Goal: Task Accomplishment & Management: Use online tool/utility

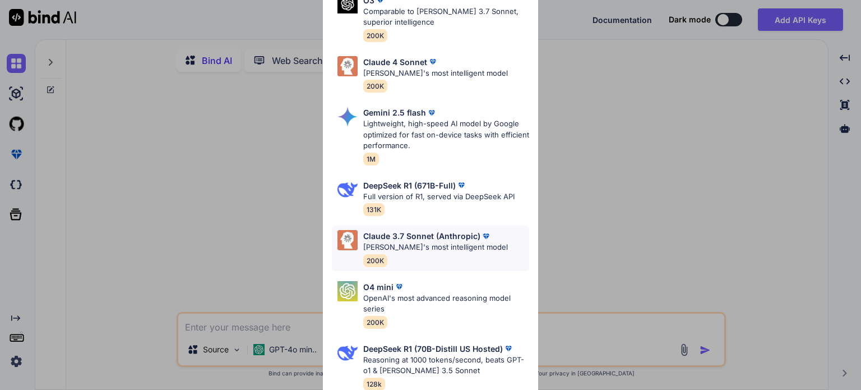
scroll to position [146, 0]
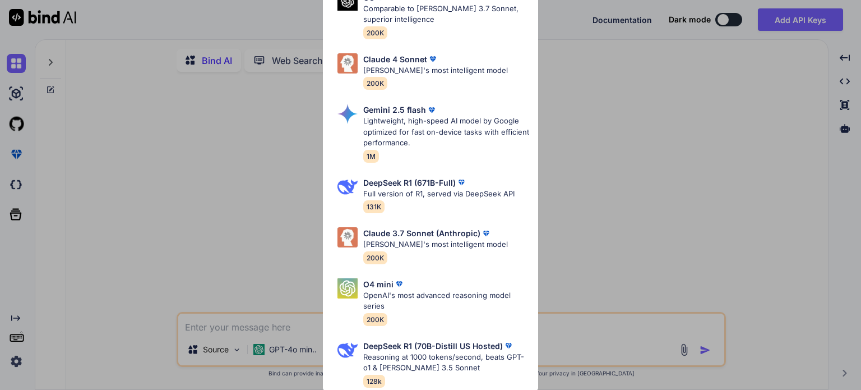
click at [278, 256] on div "Ultra Models Gemini 2.5 Pro Google's advanced multimodal AI model capable of un…" at bounding box center [430, 195] width 861 height 390
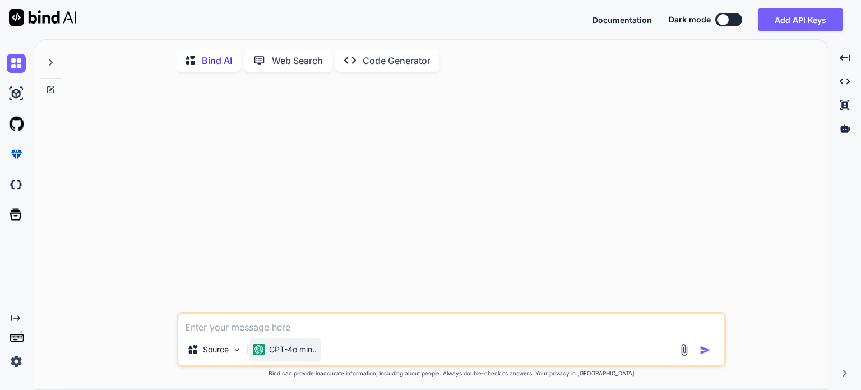
click at [313, 353] on p "GPT-4o min.." at bounding box center [293, 349] width 48 height 11
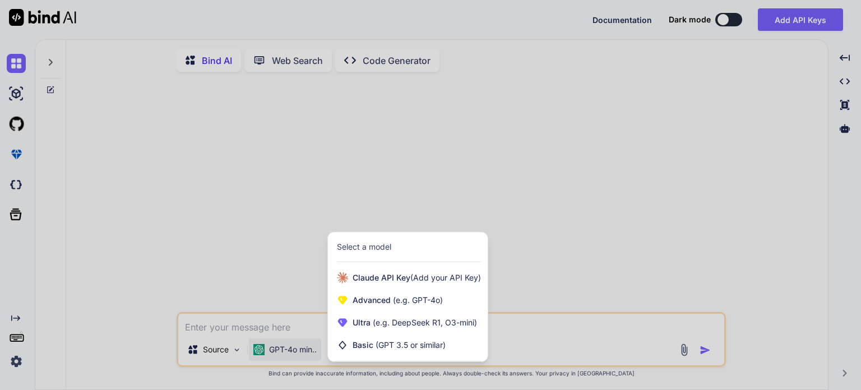
click at [379, 250] on div "Select a model" at bounding box center [364, 246] width 54 height 11
click at [291, 262] on div at bounding box center [430, 195] width 861 height 390
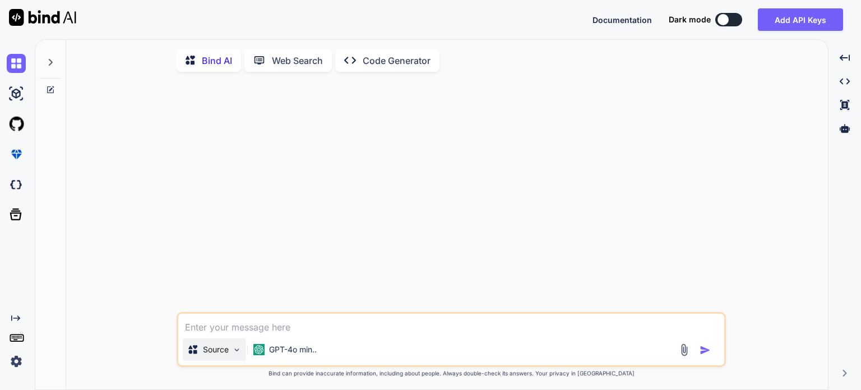
click at [215, 354] on p "Source" at bounding box center [216, 349] width 26 height 11
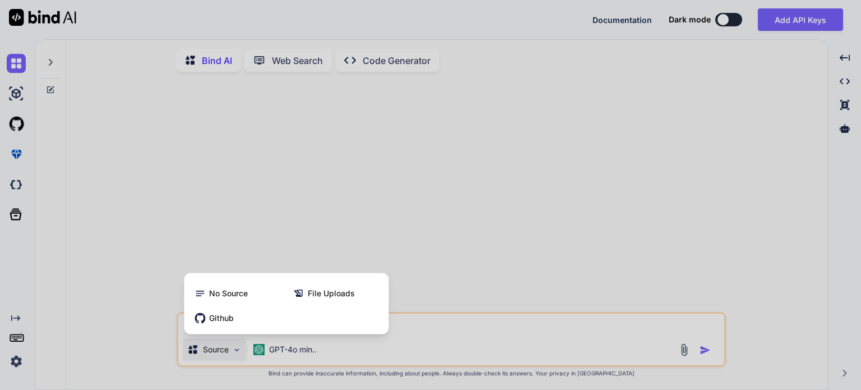
click at [150, 287] on div at bounding box center [430, 195] width 861 height 390
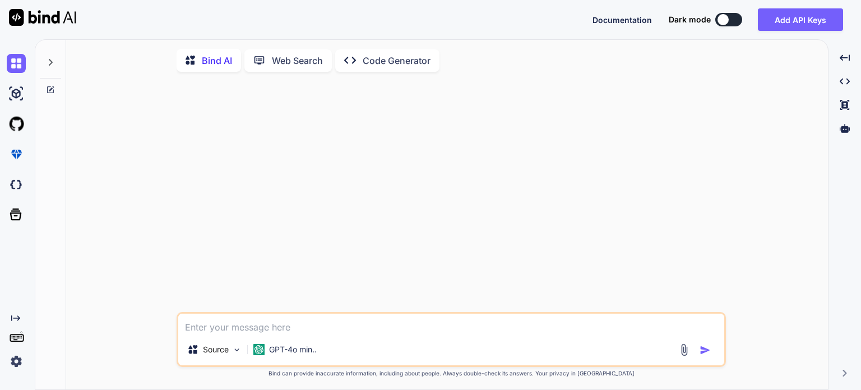
click at [18, 316] on icon at bounding box center [15, 318] width 9 height 6
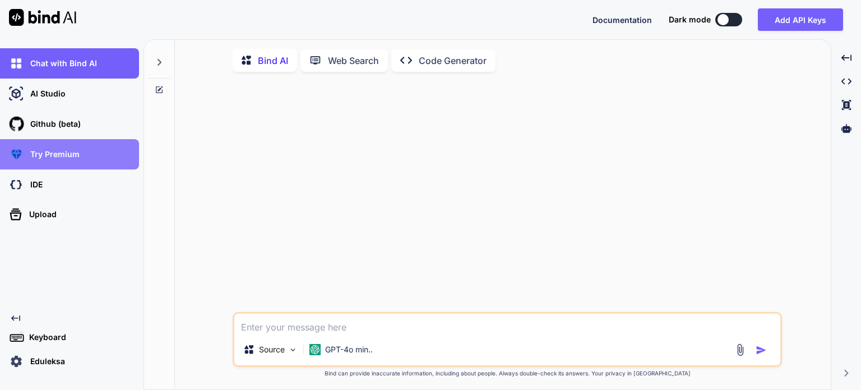
click at [67, 154] on p "Try Premium" at bounding box center [53, 154] width 54 height 11
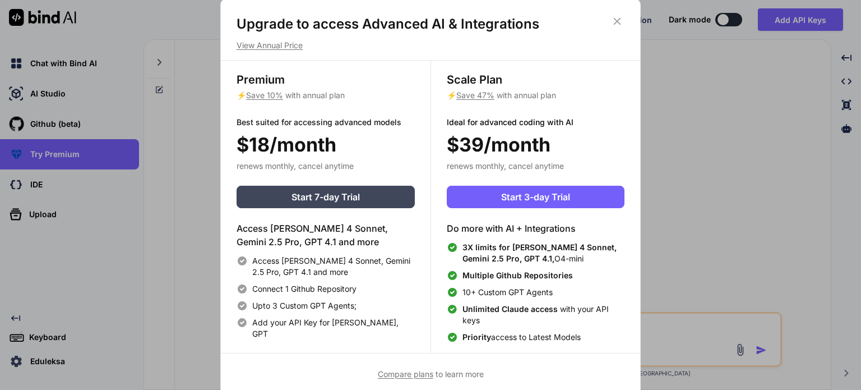
click at [161, 223] on div "Upgrade to access Advanced AI & Integrations View Annual Price Premium ⚡ Save 1…" at bounding box center [430, 195] width 861 height 390
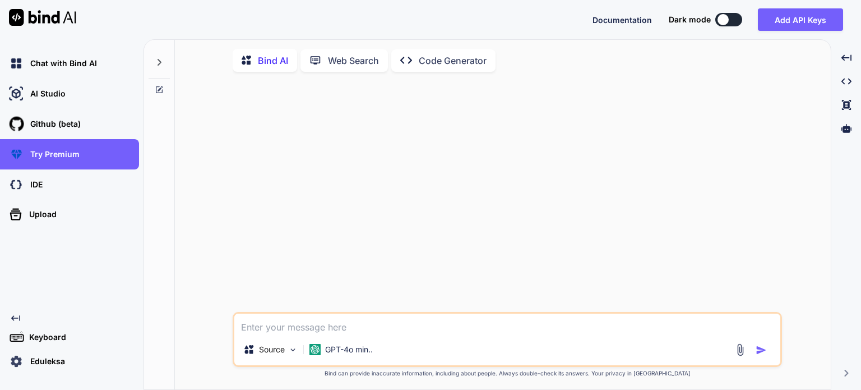
click at [56, 365] on p "Eduleksa" at bounding box center [45, 361] width 39 height 11
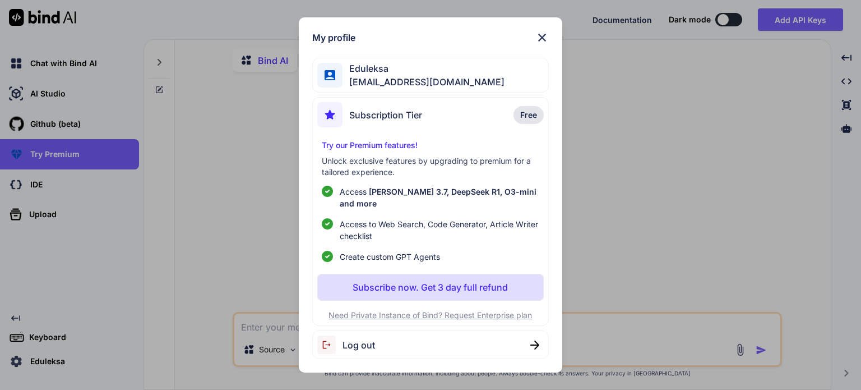
click at [540, 42] on img at bounding box center [542, 37] width 13 height 13
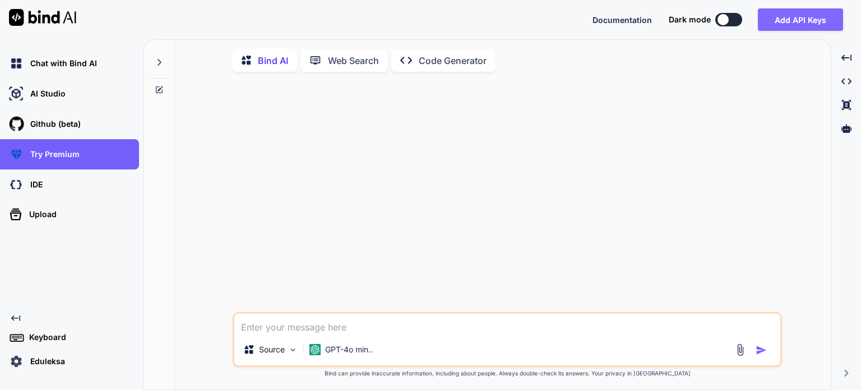
click at [801, 20] on button "Add API Keys" at bounding box center [800, 19] width 85 height 22
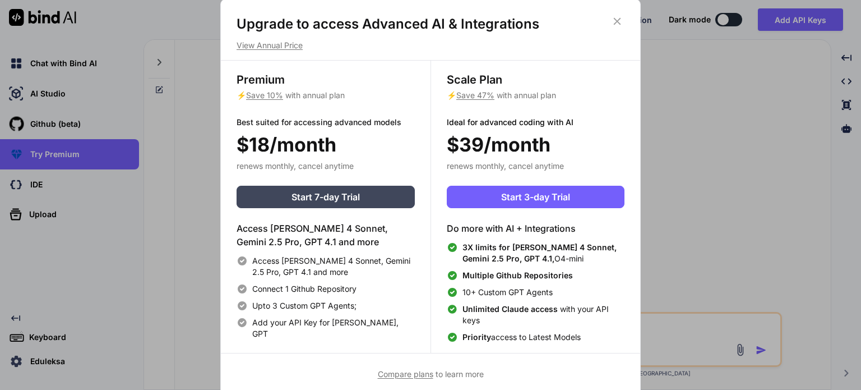
click at [617, 19] on icon at bounding box center [617, 21] width 12 height 12
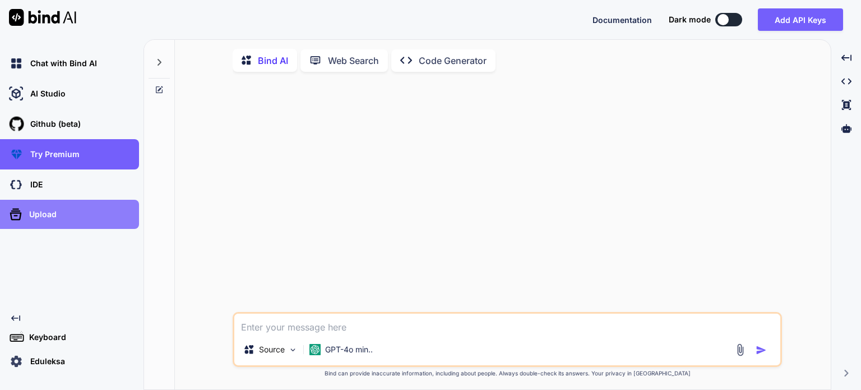
click at [40, 215] on p "Upload" at bounding box center [41, 214] width 32 height 11
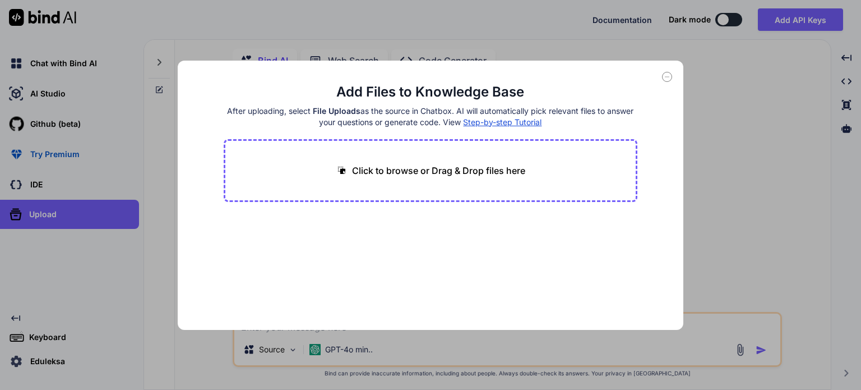
click at [47, 185] on div "Add Files to Knowledge Base After uploading, select File Uploads as the source …" at bounding box center [430, 195] width 861 height 390
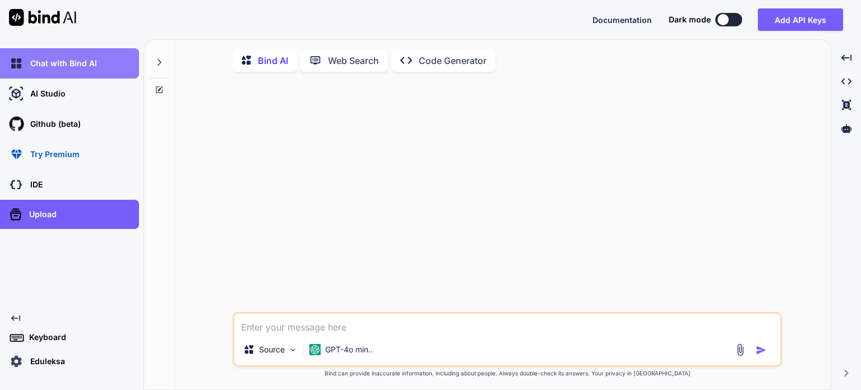
click at [62, 62] on p "Chat with Bind AI" at bounding box center [61, 63] width 71 height 11
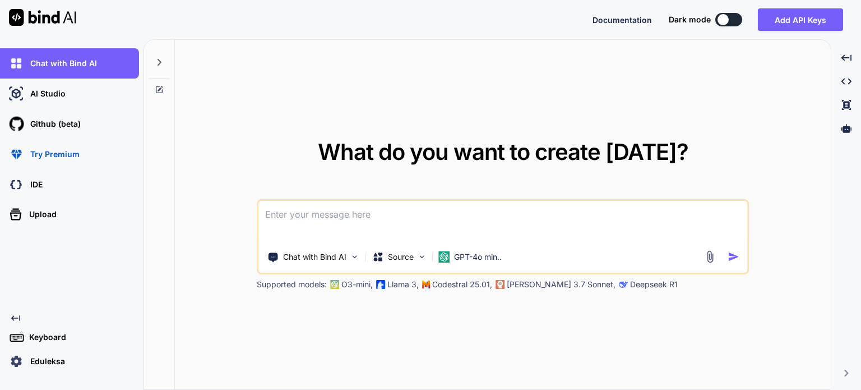
click at [63, 11] on img at bounding box center [42, 17] width 67 height 17
type textarea "x"
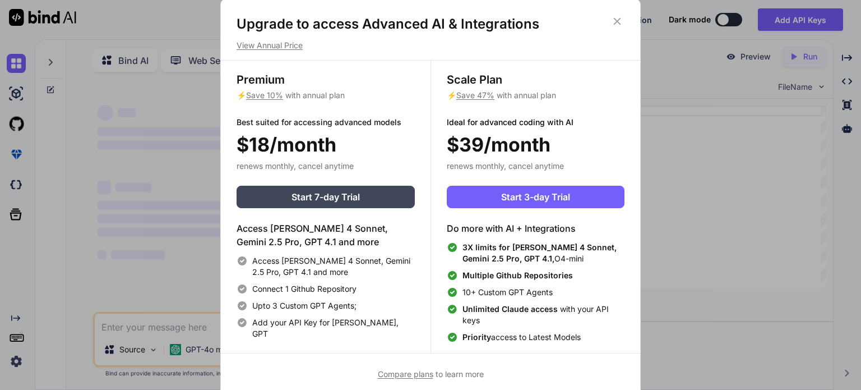
click at [186, 121] on div "Upgrade to access Advanced AI & Integrations View Annual Price Premium ⚡ Save 1…" at bounding box center [430, 195] width 861 height 390
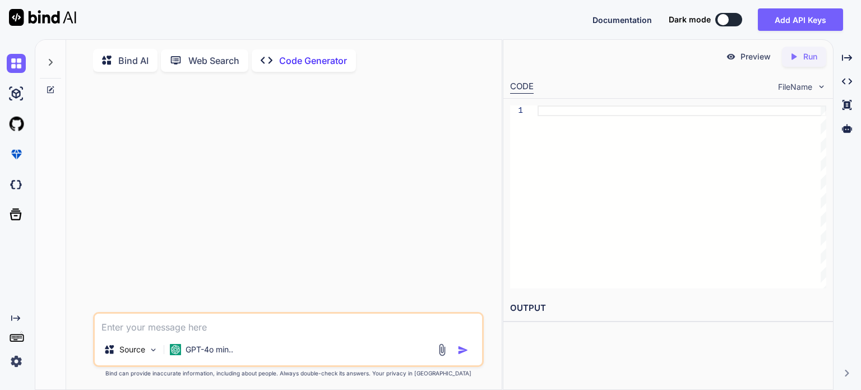
type textarea "x"
click at [14, 363] on img at bounding box center [16, 361] width 19 height 19
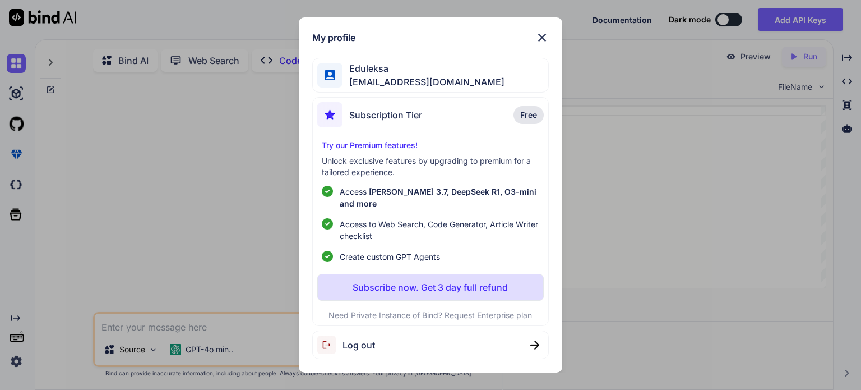
click at [157, 265] on div "My profile Eduleksa eduleksa@gmail.com Subscription Tier Free Try our Premium f…" at bounding box center [430, 195] width 861 height 390
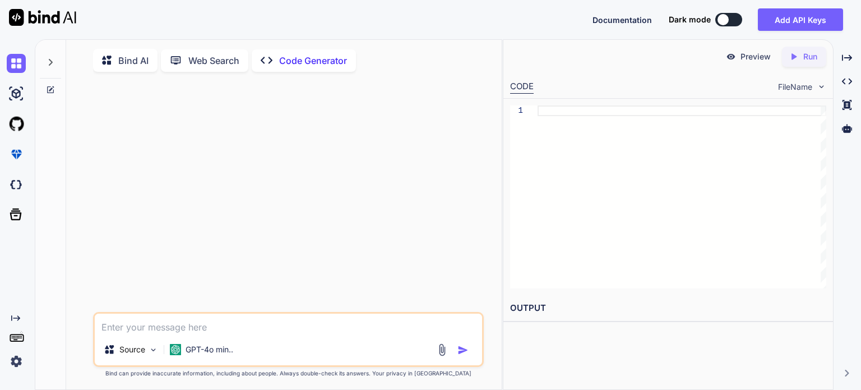
click at [16, 316] on icon "Created with Pixso." at bounding box center [15, 317] width 9 height 9
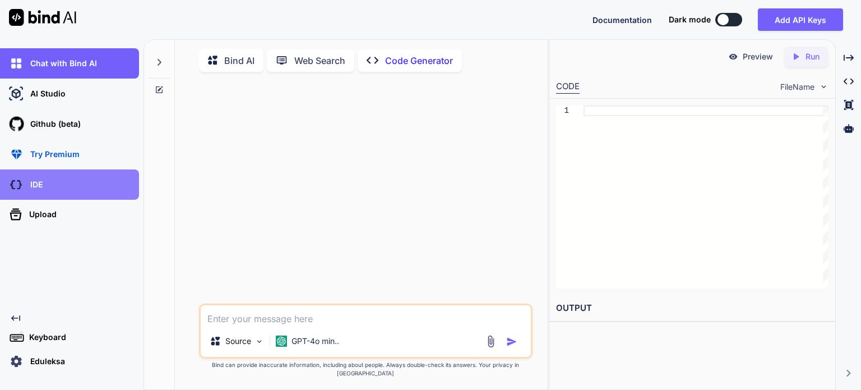
click at [40, 186] on p "IDE" at bounding box center [34, 184] width 17 height 11
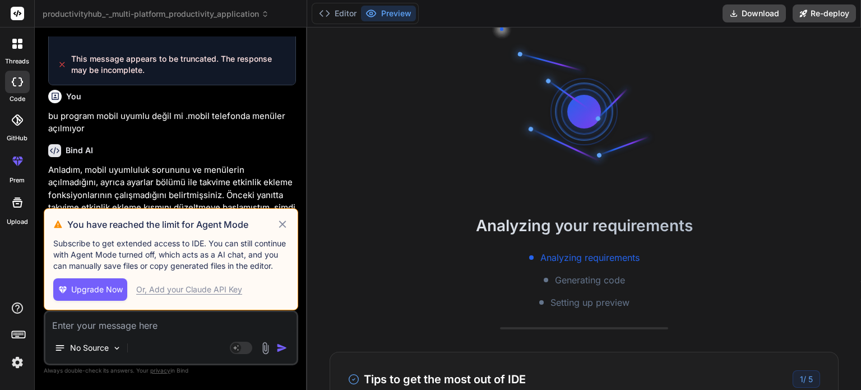
scroll to position [21, 0]
click at [160, 289] on div "Or, Add your Claude API Key" at bounding box center [189, 289] width 106 height 11
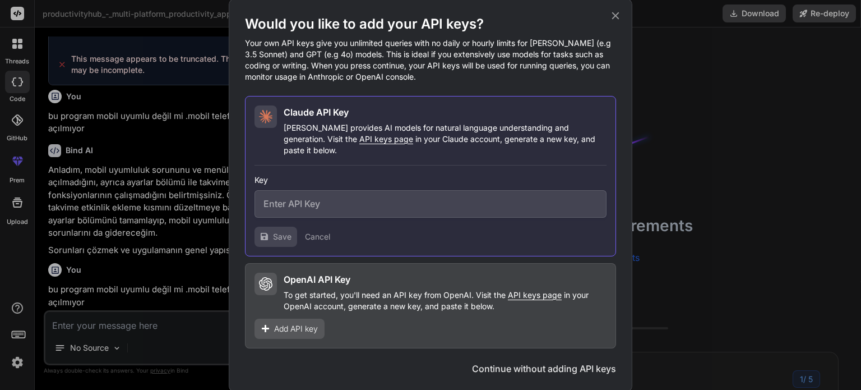
click at [292, 202] on input "text" at bounding box center [431, 203] width 352 height 27
type textarea "x"
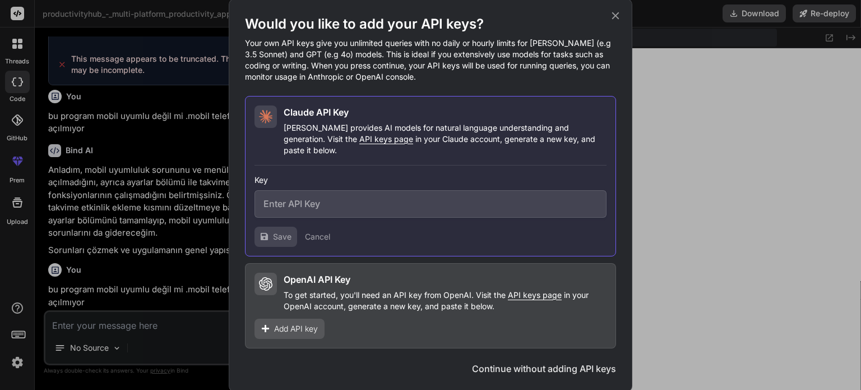
scroll to position [355, 0]
click at [352, 197] on input "text" at bounding box center [431, 203] width 352 height 27
paste input "apikey_01Rj2N8SVvo6BePZj99NhmiT"
type input "apikey_01Rj2N8SVvo6BePZj99NhmiT"
click at [290, 231] on span "Save" at bounding box center [282, 236] width 19 height 11
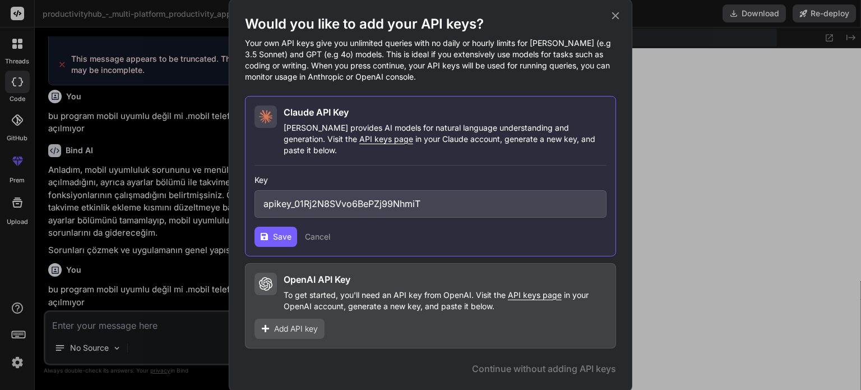
click at [345, 190] on input "apikey_01Rj2N8SVvo6BePZj99NhmiT" at bounding box center [431, 203] width 352 height 27
click at [329, 231] on button "Cancel" at bounding box center [317, 236] width 25 height 11
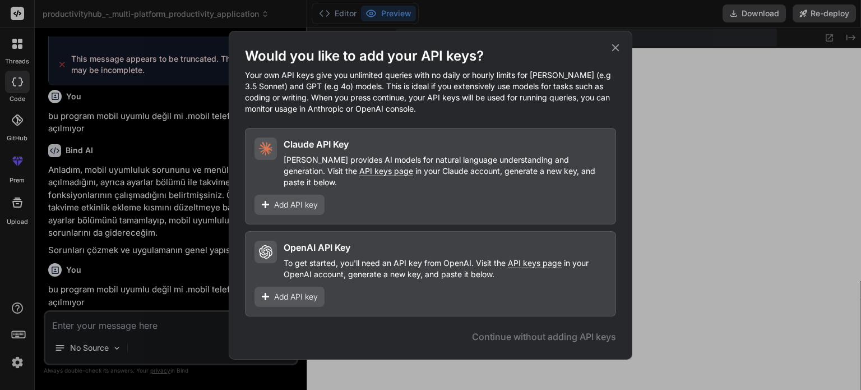
click at [293, 295] on span "Add API key" at bounding box center [296, 296] width 44 height 11
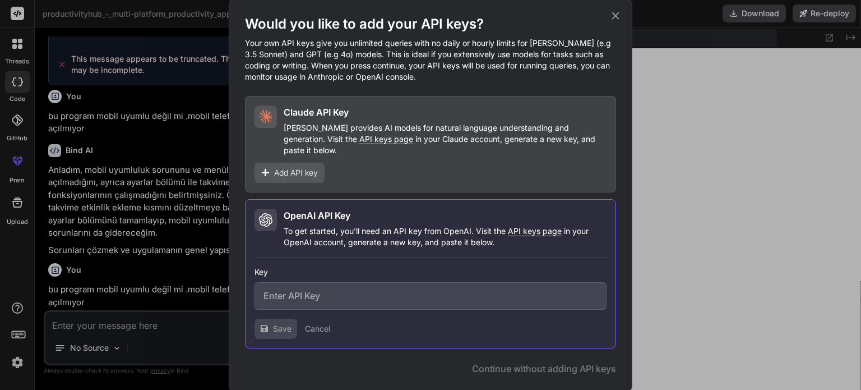
click at [329, 290] on input "text" at bounding box center [431, 295] width 352 height 27
paste input "sk-proj-Ll7X3rOGnbs4GMHuJ1whIYzyz_Zw8vEFTnSuD6jn_GcGUfjBUDza9bBT_HnrmrV58Qw88HK…"
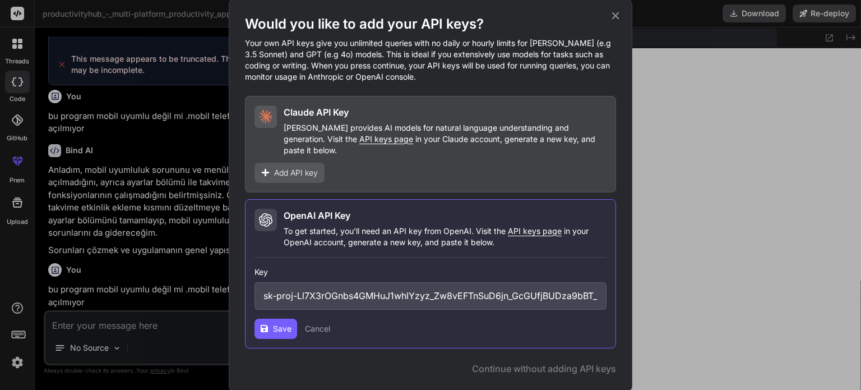
scroll to position [0, 528]
type input "sk-proj-Ll7X3rOGnbs4GMHuJ1whIYzyz_Zw8vEFTnSuD6jn_GcGUfjBUDza9bBT_HnrmrV58Qw88HK…"
click at [283, 323] on span "Save" at bounding box center [282, 328] width 19 height 11
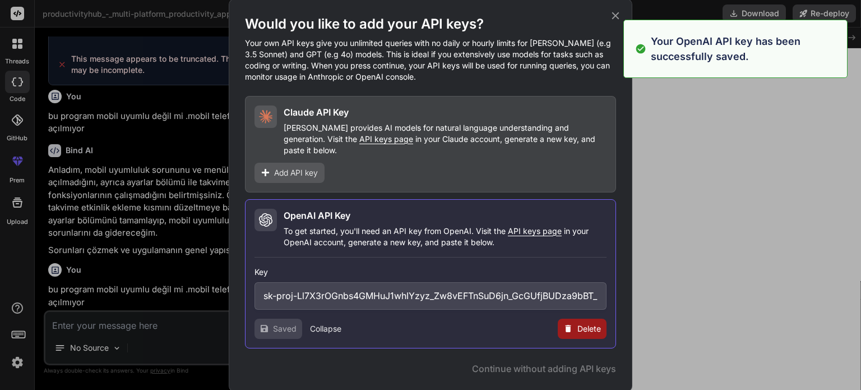
type textarea "x"
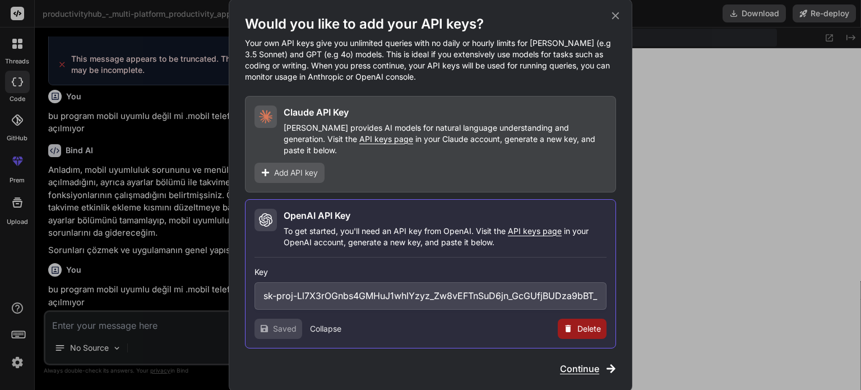
click at [564, 362] on span "Continue" at bounding box center [579, 368] width 39 height 13
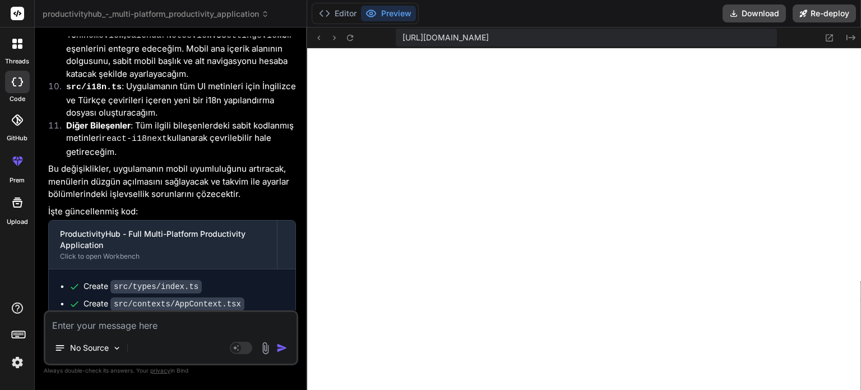
scroll to position [1606, 0]
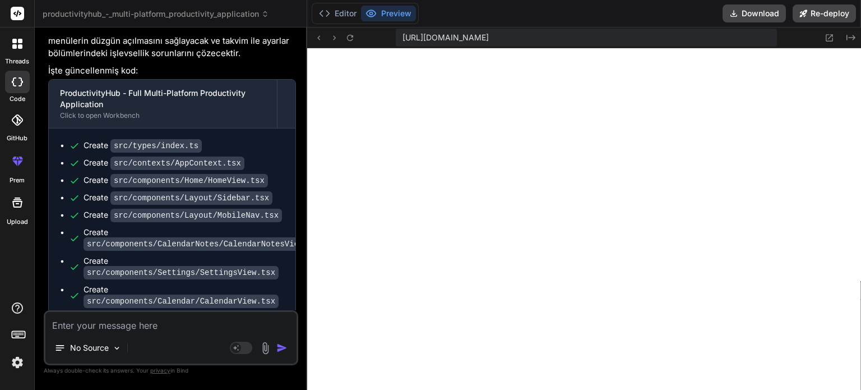
click at [144, 332] on textarea at bounding box center [170, 322] width 251 height 20
click at [146, 320] on textarea at bounding box center [170, 322] width 251 height 20
type textarea "p"
type textarea "x"
type textarea "pr"
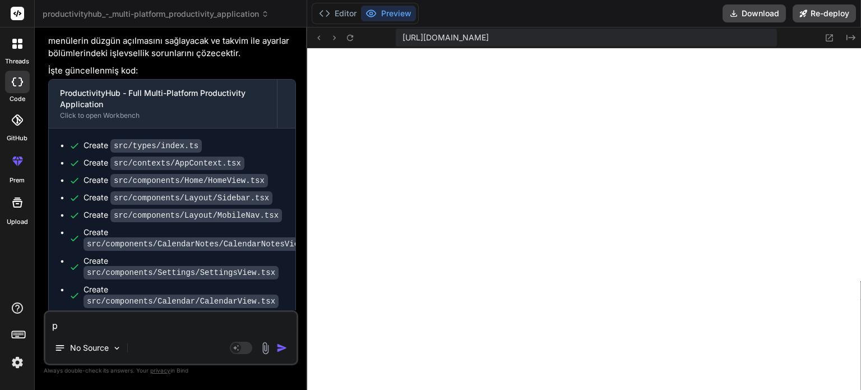
type textarea "x"
type textarea "pro"
type textarea "x"
type textarea "prog"
type textarea "x"
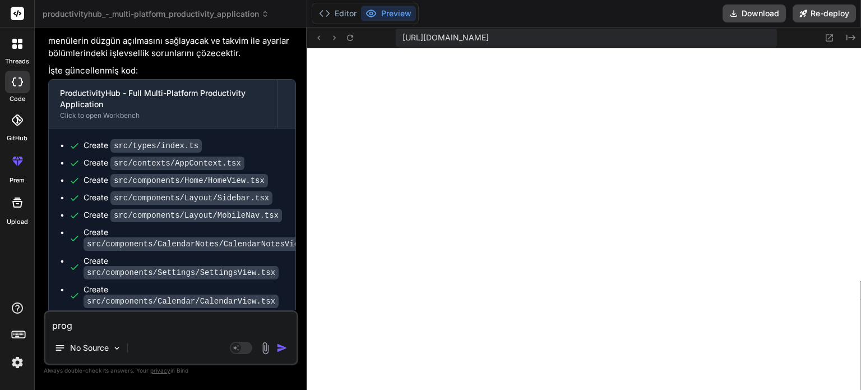
type textarea "progr"
type textarea "x"
type textarea "progra"
type textarea "x"
type textarea "program"
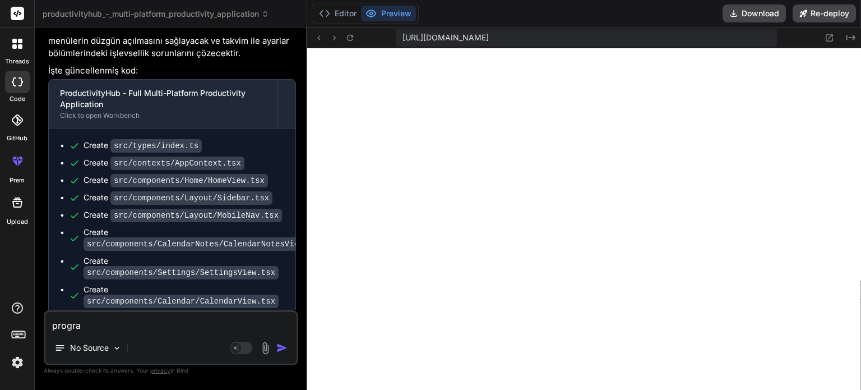
type textarea "x"
type textarea "programı"
type textarea "x"
type textarea "programı"
type textarea "x"
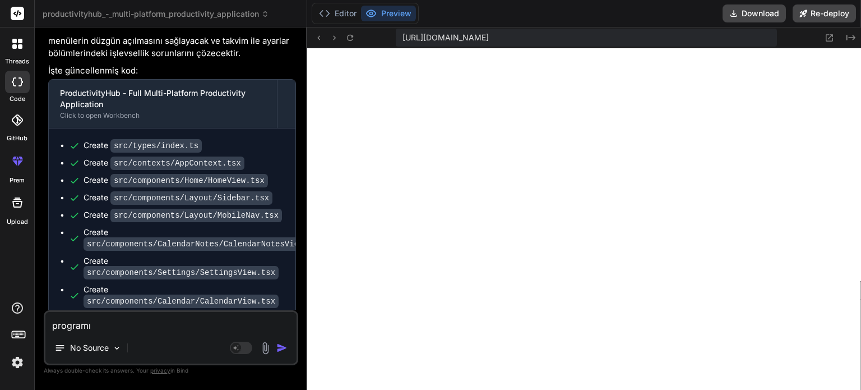
type textarea "programı ç"
type textarea "x"
type textarea "programı ça"
type textarea "x"
type textarea "programı çal"
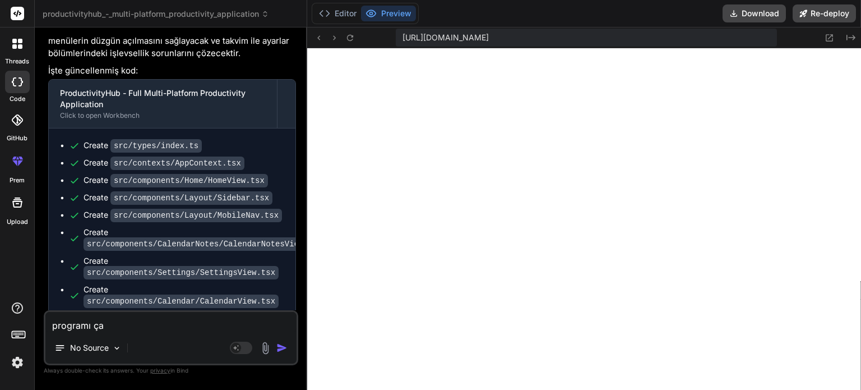
type textarea "x"
type textarea "programı çalı"
type textarea "x"
type textarea "programı çalış"
type textarea "x"
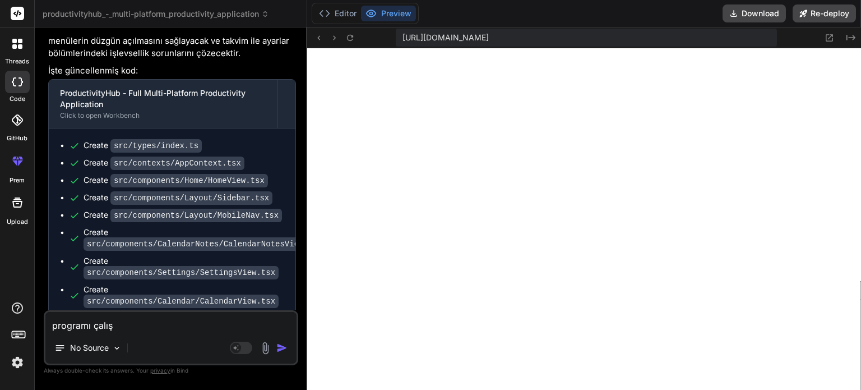
type textarea "programı çalışt"
type textarea "x"
type textarea "programı çalıştı"
type textarea "x"
type textarea "programı çalıştır"
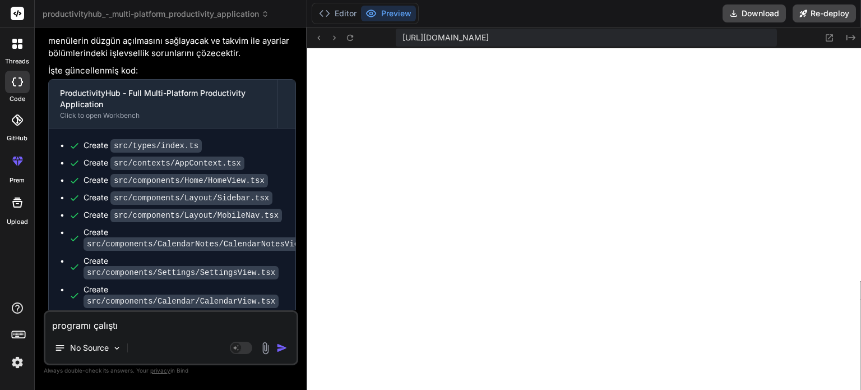
type textarea "x"
type textarea "programı çalıştırm"
type textarea "x"
type textarea "programı çalıştırma"
type textarea "x"
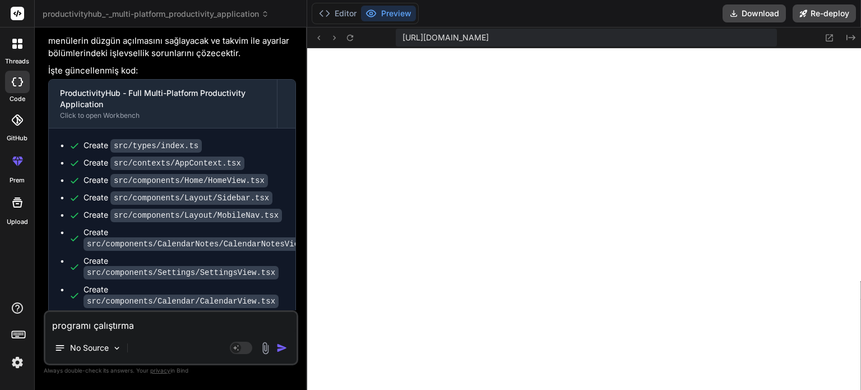
type textarea "programı çalıştırmay"
type textarea "x"
type textarea "programı çalıştır[PERSON_NAME]"
type textarea "x"
type textarea "programı çalıştır[PERSON_NAME]"
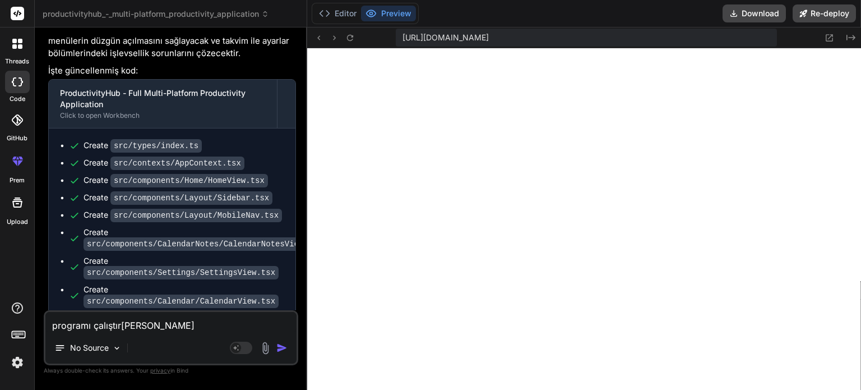
type textarea "x"
type textarea "programı çalıştırmaya d"
type textarea "x"
type textarea "programı çalıştırmaya de"
type textarea "x"
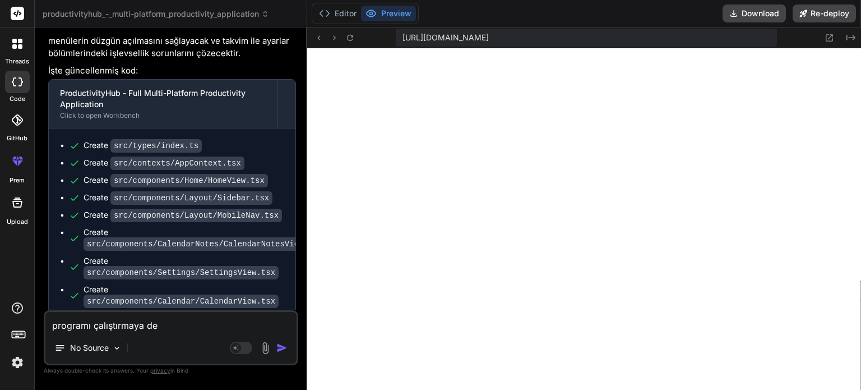
type textarea "programı çalıştır[PERSON_NAME]"
type textarea "x"
type textarea "programı çalıştır[PERSON_NAME]"
type textarea "x"
type textarea "programı çalıştırmaya devam"
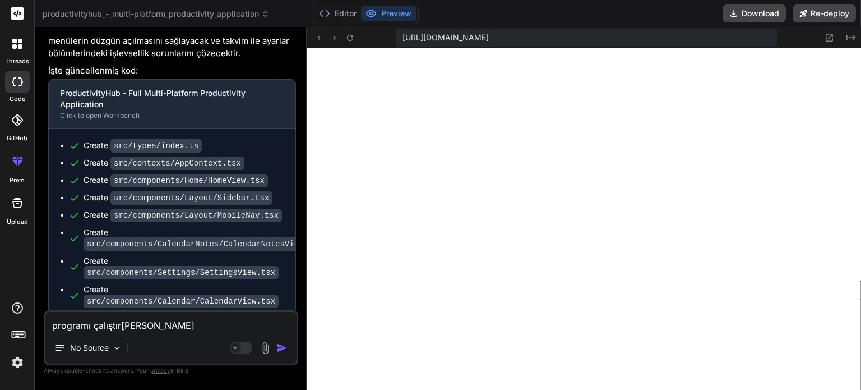
type textarea "x"
type textarea "programı çalıştırmaya devam"
type textarea "x"
type textarea "programı çalıştırmaya devam e"
type textarea "x"
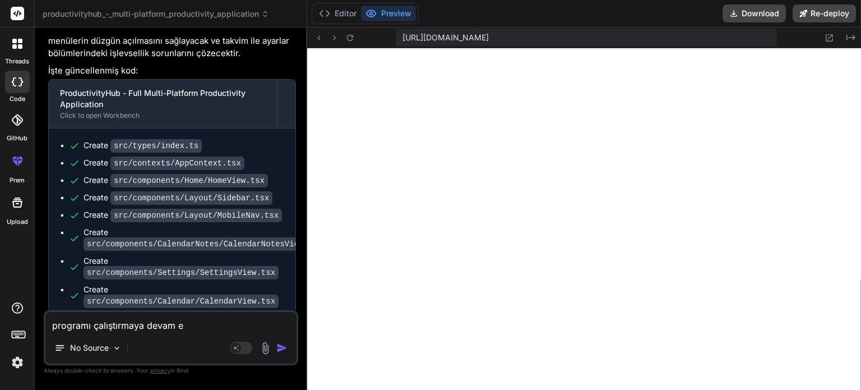
type textarea "programı çalıştırmaya devam ed"
type textarea "x"
type textarea "programı çalıştırmaya devam ede"
type textarea "x"
type textarea "programı çalıştırmaya devam edel"
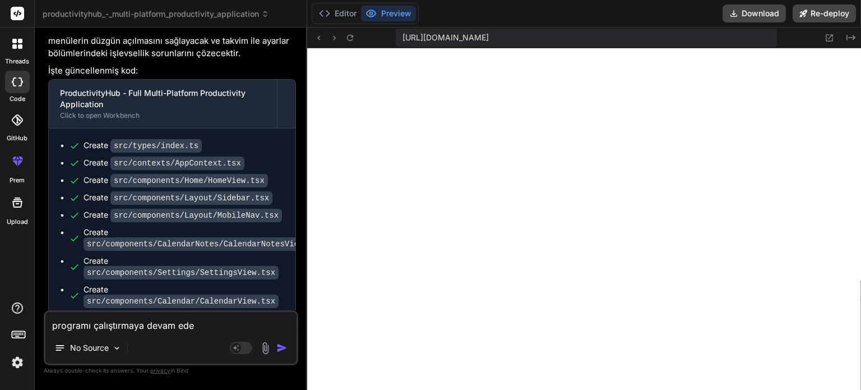
type textarea "x"
type textarea "programı çalıştırmaya devam edeli"
type textarea "x"
type textarea "programı çalıştırmaya devam edelim"
type textarea "x"
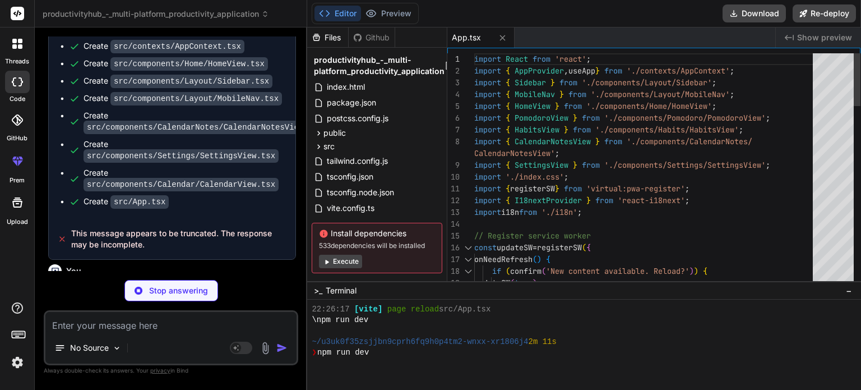
scroll to position [463, 0]
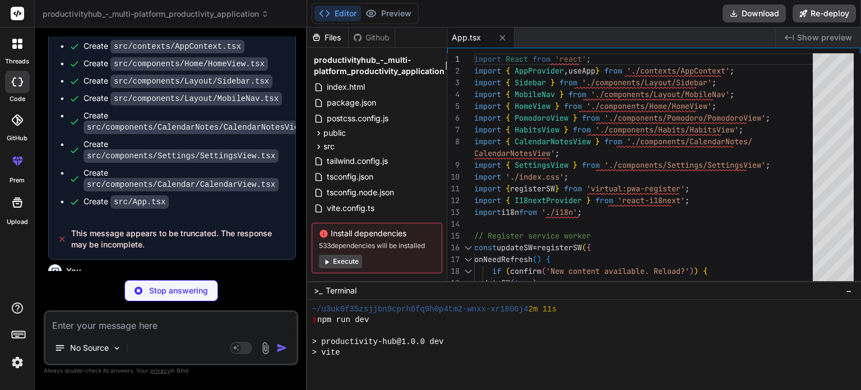
type textarea "x"
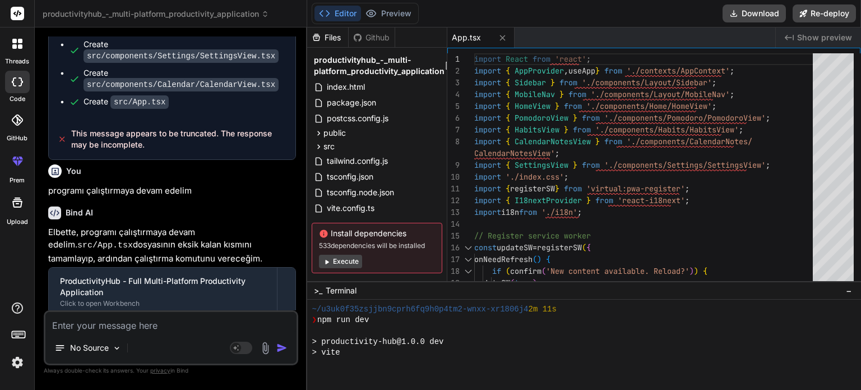
scroll to position [1838, 0]
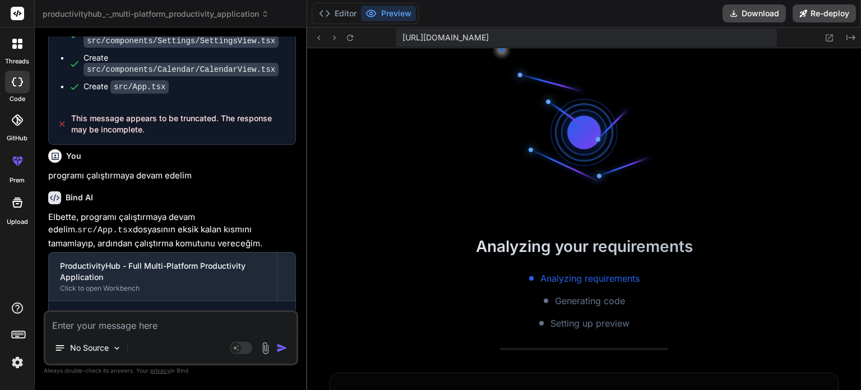
click at [390, 16] on button "Preview" at bounding box center [388, 14] width 55 height 16
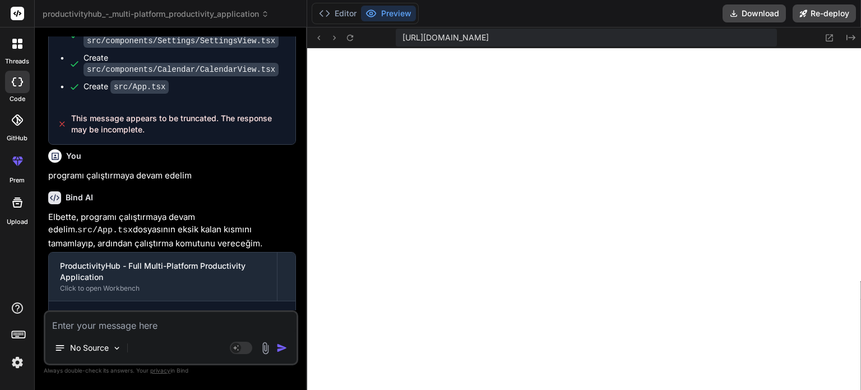
scroll to position [893, 0]
click at [181, 326] on textarea at bounding box center [170, 322] width 251 height 20
click at [154, 329] on textarea at bounding box center [170, 322] width 251 height 20
paste textarea "[plugin:vite:import-analysis] Failed to resolve import "./i18n" from "src/App.t…"
type textarea "[plugin:vite:import-analysis] Failed to resolve import "./i18n" from "src/App.t…"
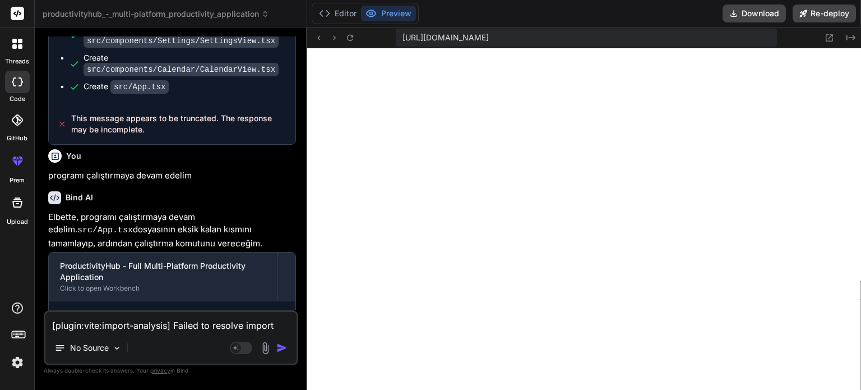
scroll to position [1, 0]
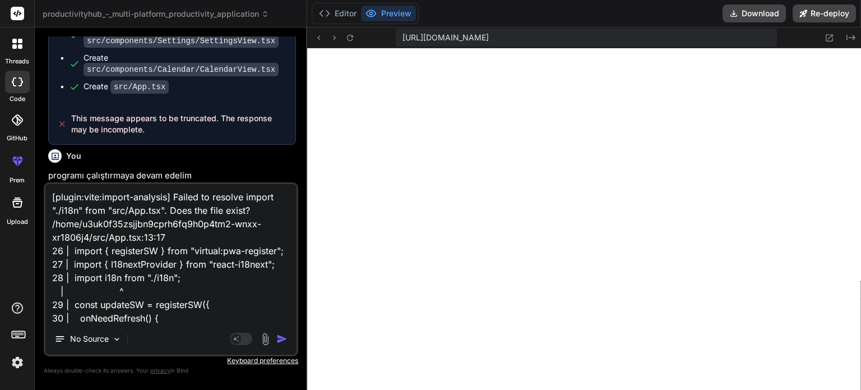
type textarea "x"
type textarea "[plugin:vite:import-analysis] Failed to resolve import "./i18n" from "src/App.t…"
type textarea "x"
type textarea "[plugin:vite:import-analysis] Failed to resolve import "./i18n" from "src/App.t…"
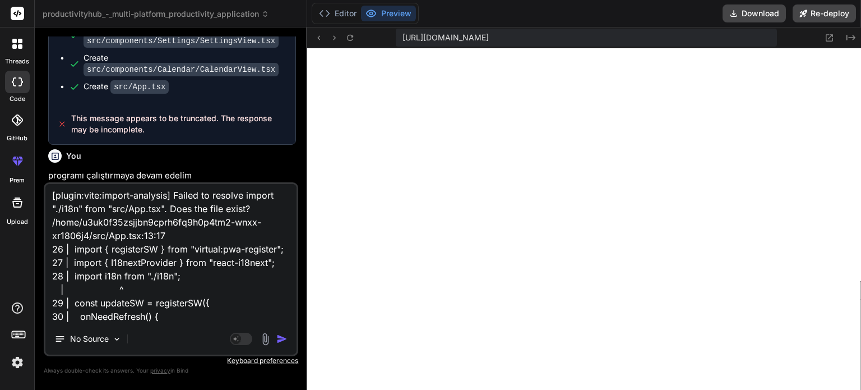
type textarea "x"
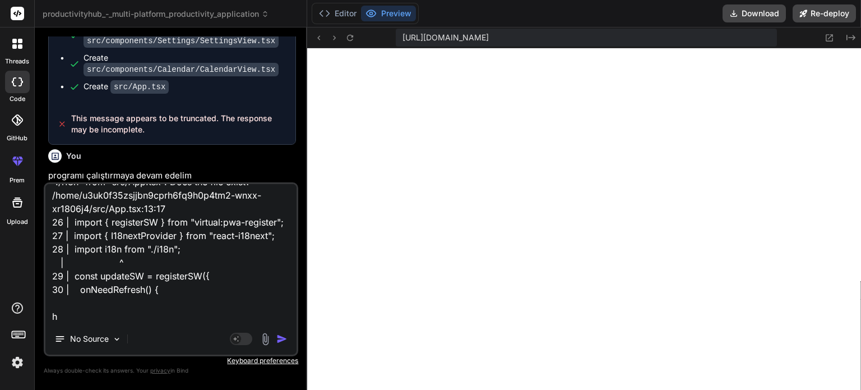
type textarea "[plugin:vite:import-analysis] Failed to resolve import "./i18n" from "src/App.t…"
type textarea "x"
type textarea "[plugin:vite:import-analysis] Failed to resolve import "./i18n" from "src/App.t…"
type textarea "x"
type textarea "[plugin:vite:import-analysis] Failed to resolve import "./i18n" from "src/App.t…"
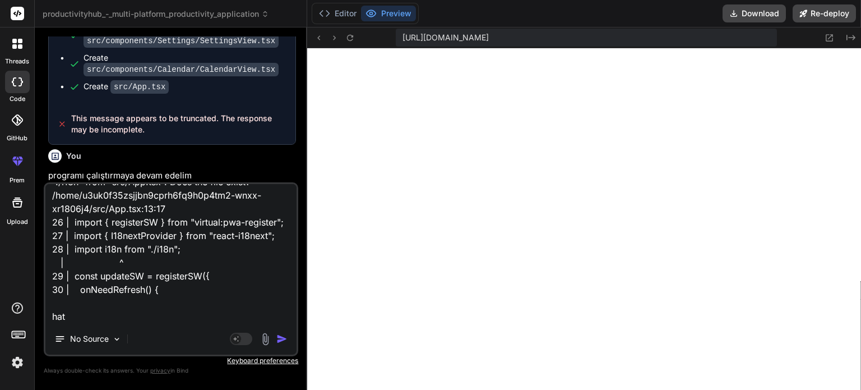
type textarea "x"
type textarea "[plugin:vite:import-analysis] Failed to resolve import "./i18n" from "src/App.t…"
type textarea "x"
type textarea "[plugin:vite:import-analysis] Failed to resolve import "./i18n" from "src/App.t…"
type textarea "x"
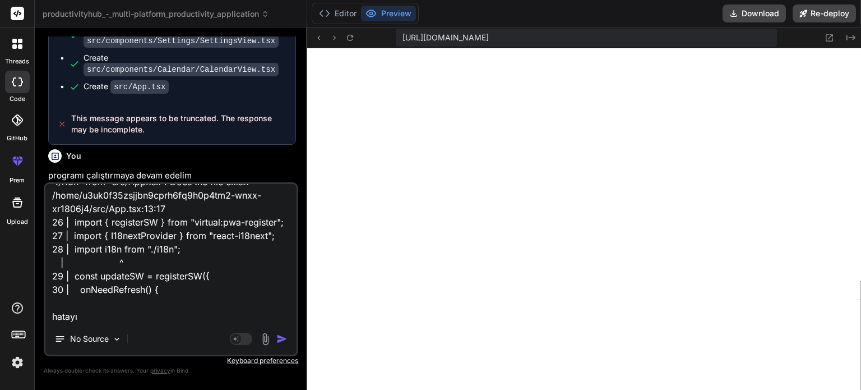
type textarea "[plugin:vite:import-analysis] Failed to resolve import "./i18n" from "src/App.t…"
type textarea "x"
type textarea "[plugin:vite:import-analysis] Failed to resolve import "./i18n" from "src/App.t…"
type textarea "x"
type textarea "[plugin:vite:import-analysis] Failed to resolve import "./i18n" from "src/App.t…"
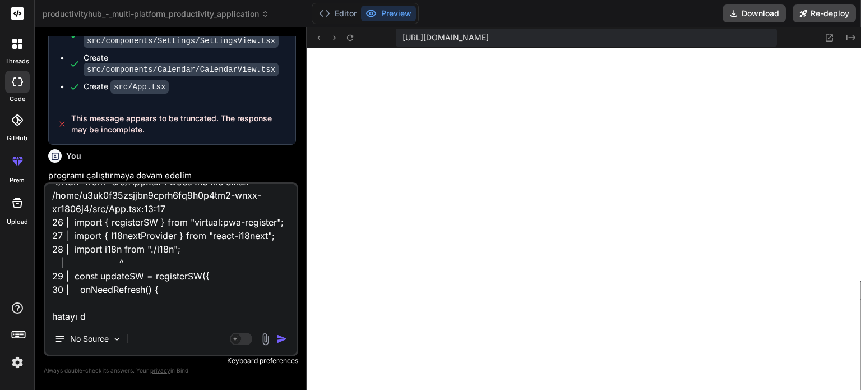
type textarea "x"
type textarea "[plugin:vite:import-analysis] Failed to resolve import "./i18n" from "src/App.t…"
type textarea "x"
type textarea "[plugin:vite:import-analysis] Failed to resolve import "./i18n" from "src/App.t…"
type textarea "x"
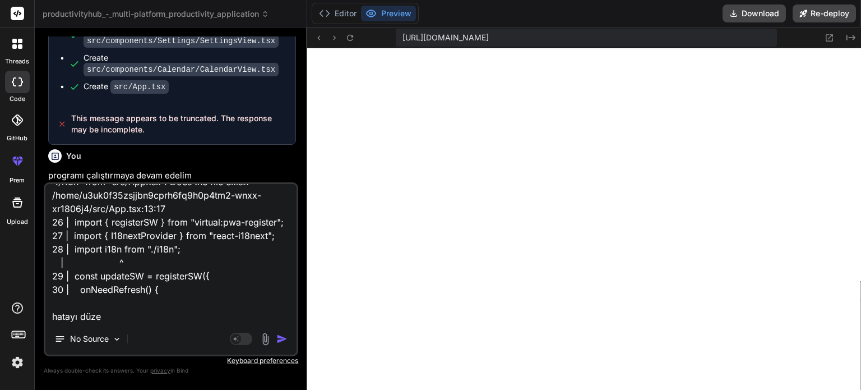
type textarea "[plugin:vite:import-analysis] Failed to resolve import "./i18n" from "src/App.t…"
type textarea "x"
type textarea "[plugin:vite:import-analysis] Failed to resolve import "./i18n" from "src/App.t…"
type textarea "x"
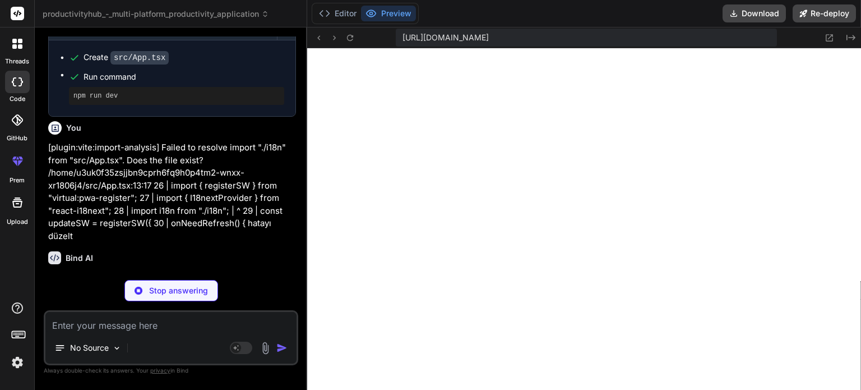
scroll to position [2222, 0]
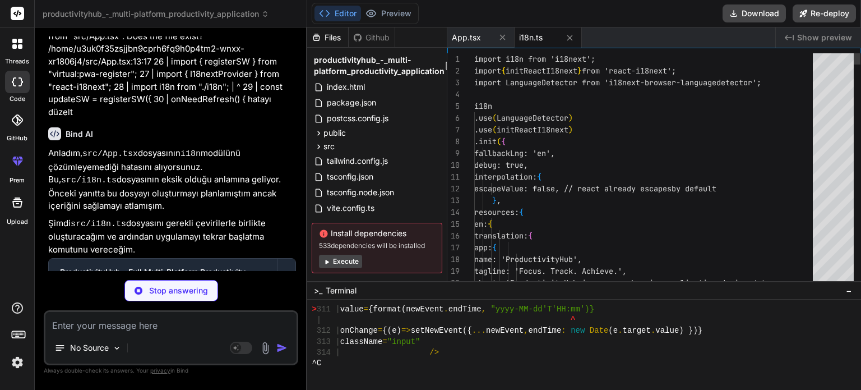
type textarea "x"
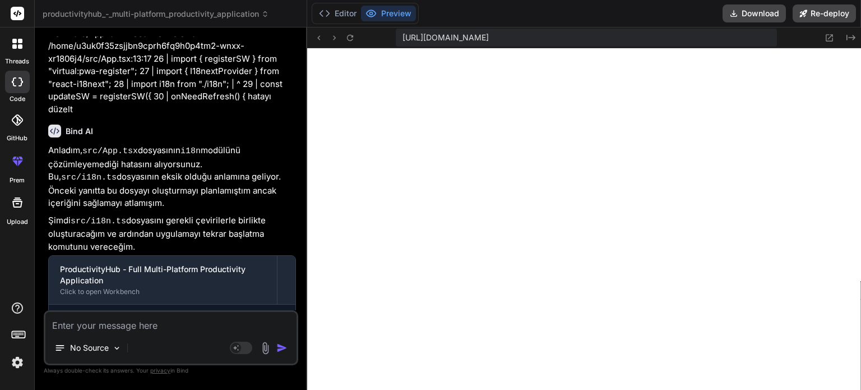
scroll to position [2519, 0]
click at [151, 329] on textarea at bounding box center [170, 322] width 251 height 20
paste textarea "[plugin:vite:react-babel] /home/u3uk0f35zsjjbn9cprh6fq9h0p4tm2-wnxx-xr1806j4/sr…"
type textarea "[plugin:vite:react-babel] /home/u3uk0f35zsjjbn9cprh6fq9h0p4tm2-wnxx-xr1806j4/sr…"
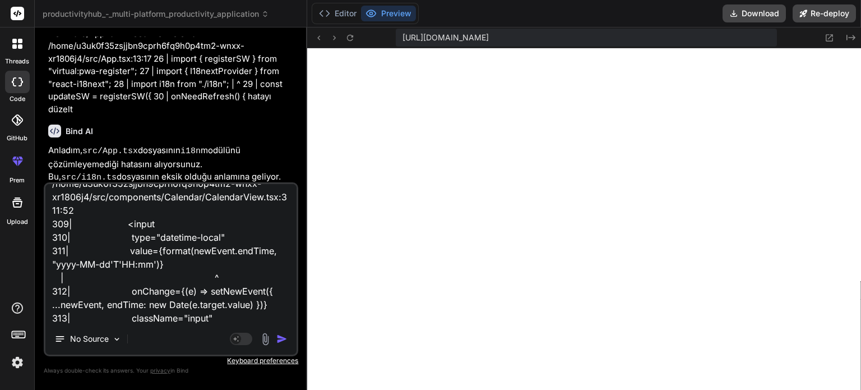
type textarea "x"
type textarea "[plugin:vite:react-babel] /home/u3uk0f35zsjjbn9cprh6fq9h0p4tm2-wnxx-xr1806j4/sr…"
type textarea "x"
type textarea "[plugin:vite:react-babel] /home/u3uk0f35zsjjbn9cprh6fq9h0p4tm2-wnxx-xr1806j4/sr…"
type textarea "x"
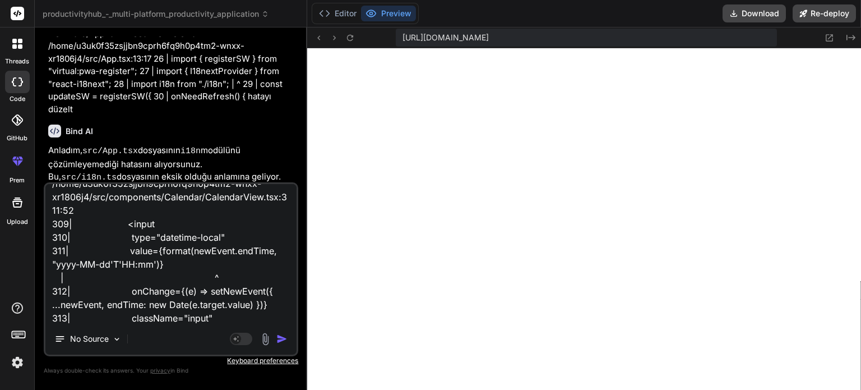
scroll to position [95, 0]
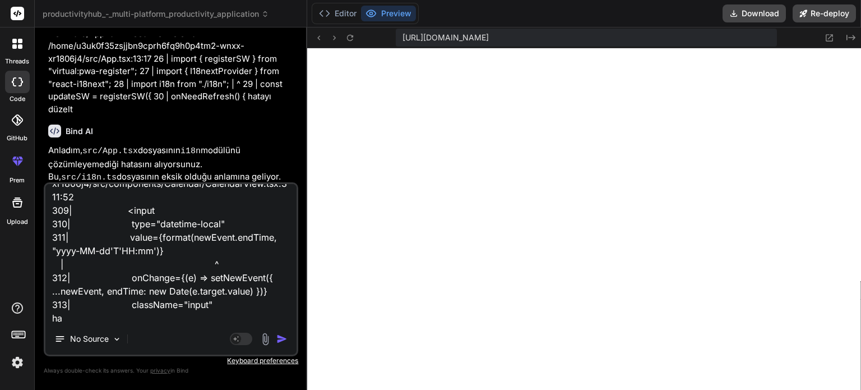
type textarea "[plugin:vite:react-babel] /home/u3uk0f35zsjjbn9cprh6fq9h0p4tm2-wnxx-xr1806j4/sr…"
type textarea "x"
type textarea "[plugin:vite:react-babel] /home/u3uk0f35zsjjbn9cprh6fq9h0p4tm2-wnxx-xr1806j4/sr…"
type textarea "x"
type textarea "[plugin:vite:react-babel] /home/u3uk0f35zsjjbn9cprh6fq9h0p4tm2-wnxx-xr1806j4/sr…"
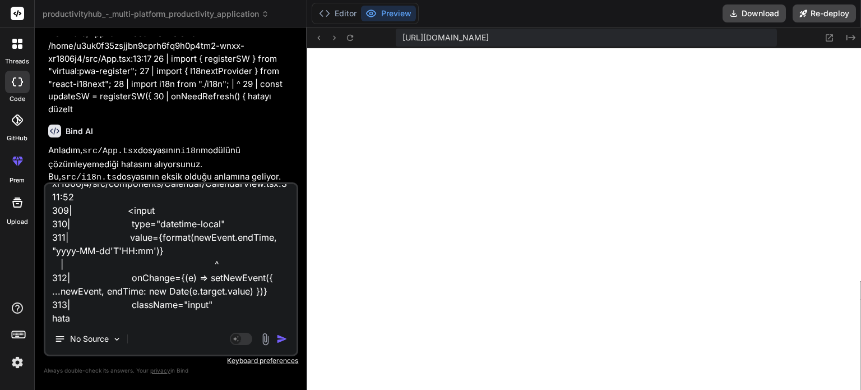
type textarea "x"
type textarea "[plugin:vite:react-babel] /home/u3uk0f35zsjjbn9cprh6fq9h0p4tm2-wnxx-xr1806j4/sr…"
type textarea "x"
type textarea "[plugin:vite:react-babel] /home/u3uk0f35zsjjbn9cprh6fq9h0p4tm2-wnxx-xr1806j4/sr…"
type textarea "x"
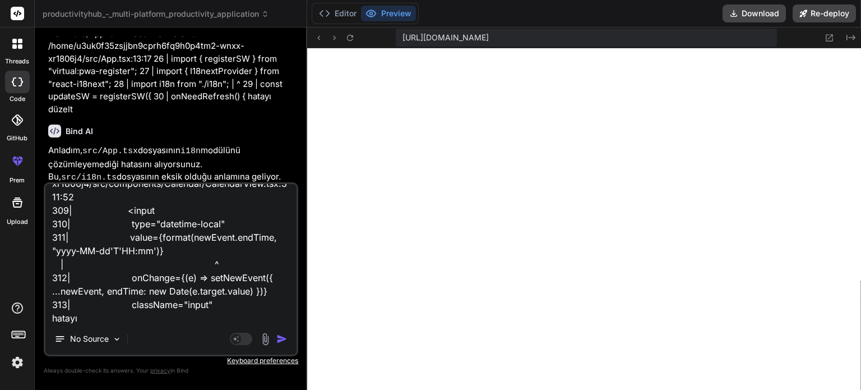
type textarea "[plugin:vite:react-babel] /home/u3uk0f35zsjjbn9cprh6fq9h0p4tm2-wnxx-xr1806j4/sr…"
type textarea "x"
type textarea "[plugin:vite:react-babel] /home/u3uk0f35zsjjbn9cprh6fq9h0p4tm2-wnxx-xr1806j4/sr…"
type textarea "x"
type textarea "[plugin:vite:react-babel] /home/u3uk0f35zsjjbn9cprh6fq9h0p4tm2-wnxx-xr1806j4/sr…"
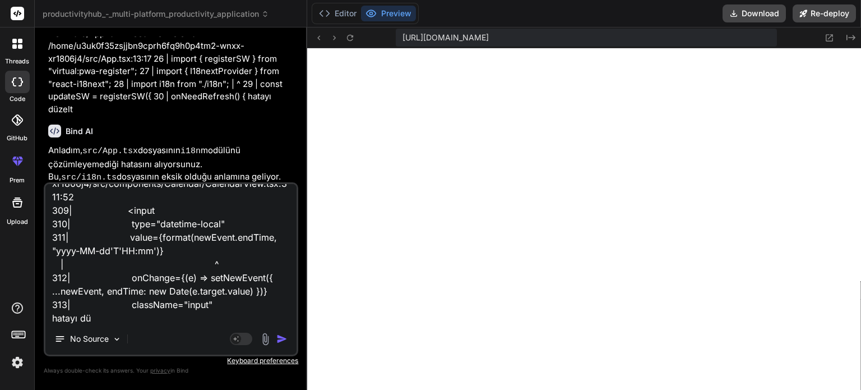
type textarea "x"
type textarea "[plugin:vite:react-babel] /home/u3uk0f35zsjjbn9cprh6fq9h0p4tm2-wnxx-xr1806j4/sr…"
type textarea "x"
type textarea "[plugin:vite:react-babel] /home/u3uk0f35zsjjbn9cprh6fq9h0p4tm2-wnxx-xr1806j4/sr…"
type textarea "x"
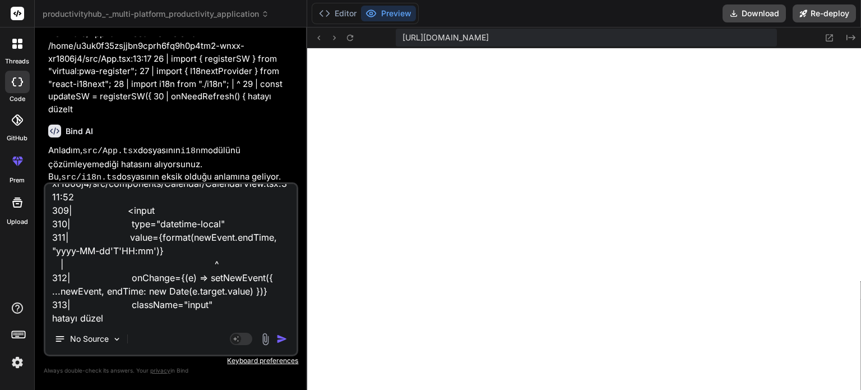
type textarea "[plugin:vite:react-babel] /home/u3uk0f35zsjjbn9cprh6fq9h0p4tm2-wnxx-xr1806j4/sr…"
type textarea "x"
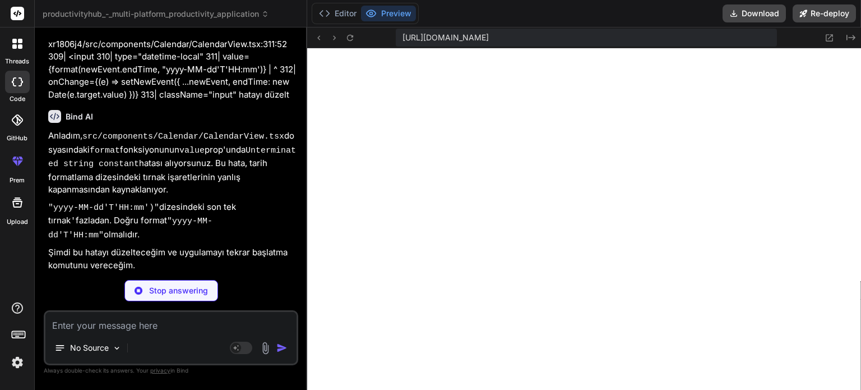
scroll to position [2676, 0]
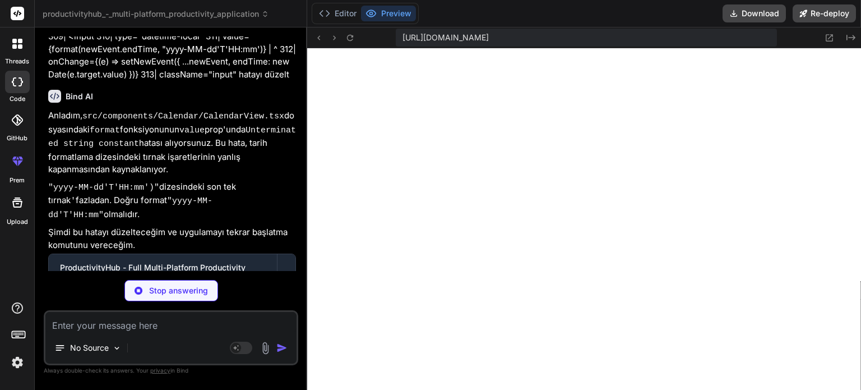
type textarea "x"
type textarea "</form> </div> </div> )} </div> ); }"
type textarea "x"
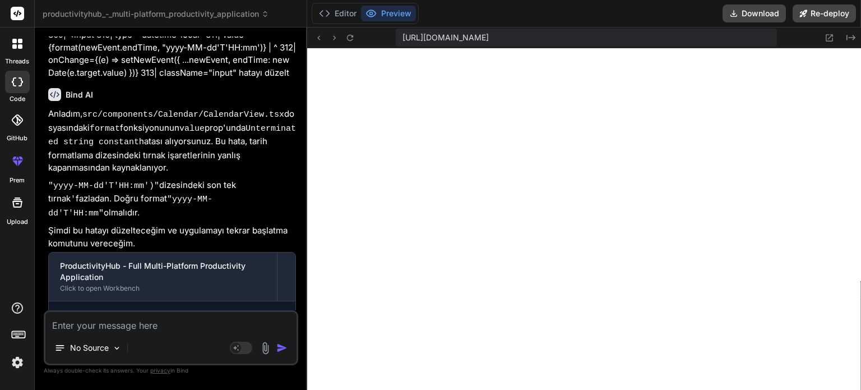
scroll to position [2678, 0]
click at [159, 327] on textarea at bounding box center [170, 322] width 251 height 20
paste textarea "[plugin:vite:react-babel] /home/u3uk0f35zsjjbn9cprh6fq9h0p4tm2-wnxx-xr1806j4/sr…"
type textarea "[plugin:vite:react-babel] /home/u3uk0f35zsjjbn9cprh6fq9h0p4tm2-wnxx-xr1806j4/sr…"
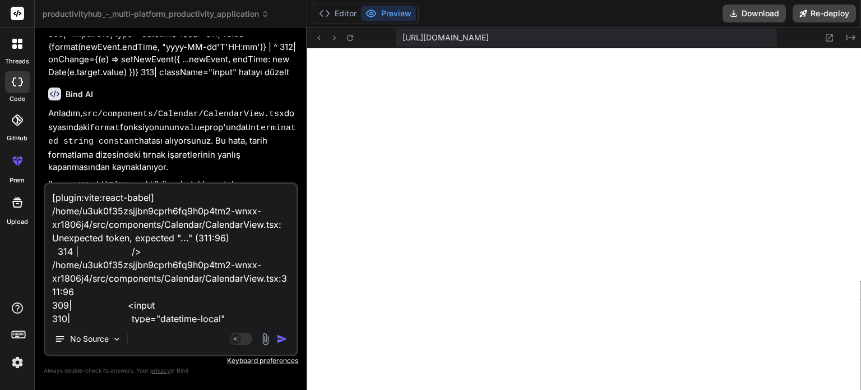
scroll to position [122, 0]
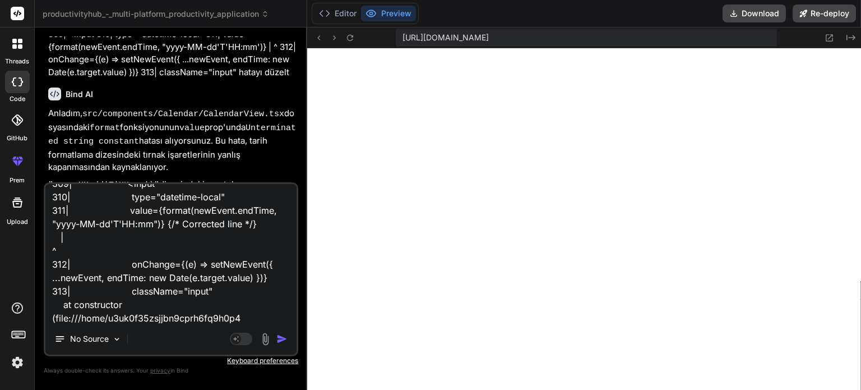
type textarea "x"
type textarea "[plugin:vite:react-babel] /home/u3uk0f35zsjjbn9cprh6fq9h0p4tm2-wnxx-xr1806j4/sr…"
click at [230, 320] on textarea "[plugin:vite:react-babel] /home/u3uk0f35zsjjbn9cprh6fq9h0p4tm2-wnxx-xr1806j4/sr…" at bounding box center [170, 253] width 251 height 139
type textarea "x"
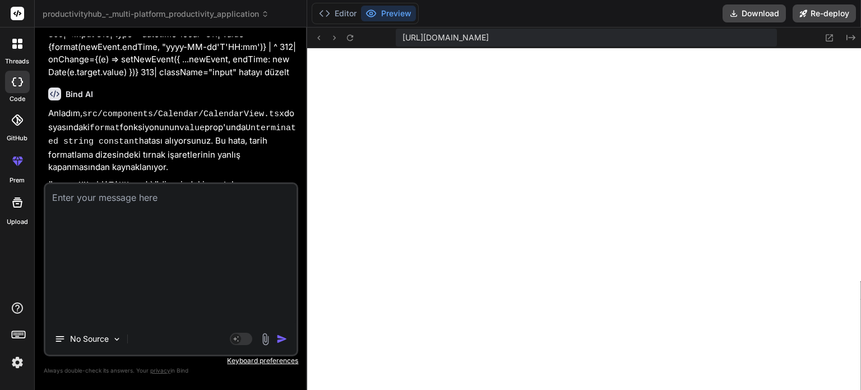
scroll to position [0, 0]
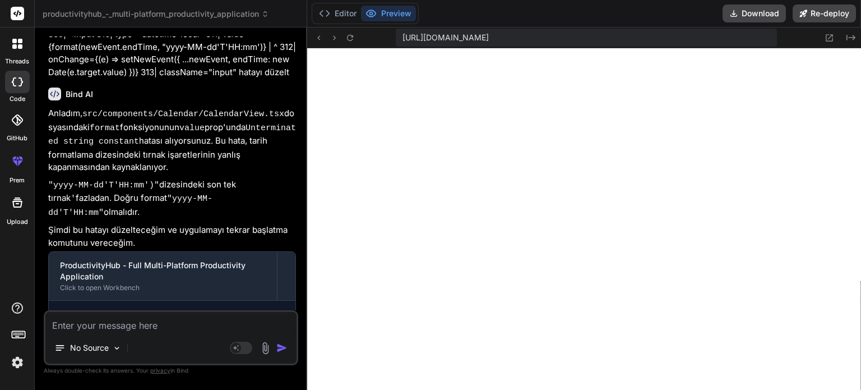
paste textarea "[plugin:vite:react-babel] /home/u3uk0f35zsjjbn9cprh6fq9h0p4tm2-wnxx-xr1806j4/sr…"
type textarea "[plugin:vite:react-babel] /home/u3uk0f35zsjjbn9cprh6fq9h0p4tm2-wnxx-xr1806j4/sr…"
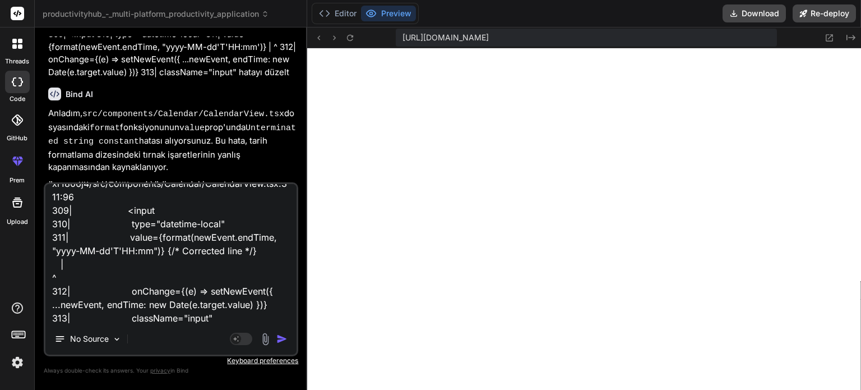
click at [241, 319] on textarea "[plugin:vite:react-babel] /home/u3uk0f35zsjjbn9cprh6fq9h0p4tm2-wnxx-xr1806j4/sr…" at bounding box center [170, 253] width 251 height 139
type textarea "x"
type textarea "[plugin:vite:react-babel] /home/u3uk0f35zsjjbn9cprh6fq9h0p4tm2-wnxx-xr1806j4/sr…"
type textarea "x"
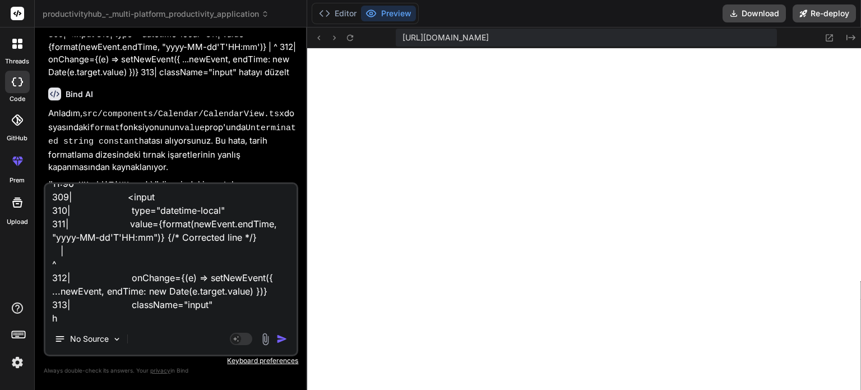
type textarea "[plugin:vite:react-babel] /home/u3uk0f35zsjjbn9cprh6fq9h0p4tm2-wnxx-xr1806j4/sr…"
type textarea "x"
type textarea "[plugin:vite:react-babel] /home/u3uk0f35zsjjbn9cprh6fq9h0p4tm2-wnxx-xr1806j4/sr…"
type textarea "x"
type textarea "[plugin:vite:react-babel] /home/u3uk0f35zsjjbn9cprh6fq9h0p4tm2-wnxx-xr1806j4/sr…"
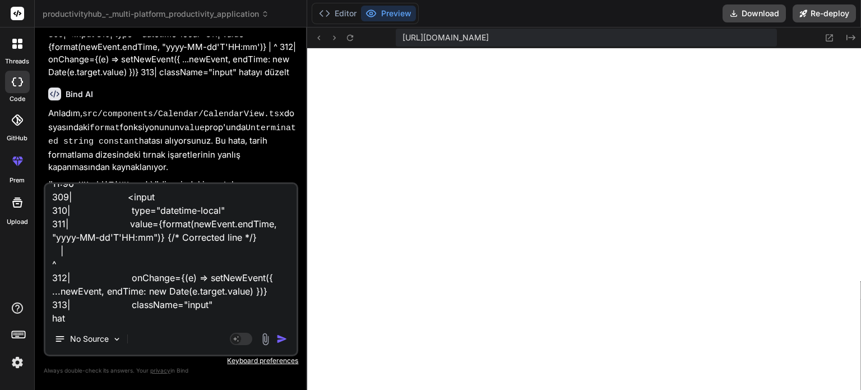
type textarea "x"
type textarea "[plugin:vite:react-babel] /home/u3uk0f35zsjjbn9cprh6fq9h0p4tm2-wnxx-xr1806j4/sr…"
type textarea "x"
type textarea "[plugin:vite:react-babel] /home/u3uk0f35zsjjbn9cprh6fq9h0p4tm2-wnxx-xr1806j4/sr…"
type textarea "x"
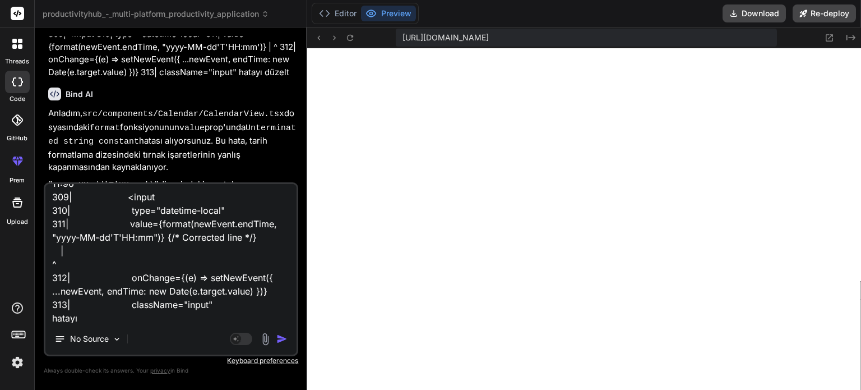
type textarea "[plugin:vite:react-babel] /home/u3uk0f35zsjjbn9cprh6fq9h0p4tm2-wnxx-xr1806j4/sr…"
type textarea "x"
type textarea "[plugin:vite:react-babel] /home/u3uk0f35zsjjbn9cprh6fq9h0p4tm2-wnxx-xr1806j4/sr…"
type textarea "x"
type textarea "[plugin:vite:react-babel] /home/u3uk0f35zsjjbn9cprh6fq9h0p4tm2-wnxx-xr1806j4/sr…"
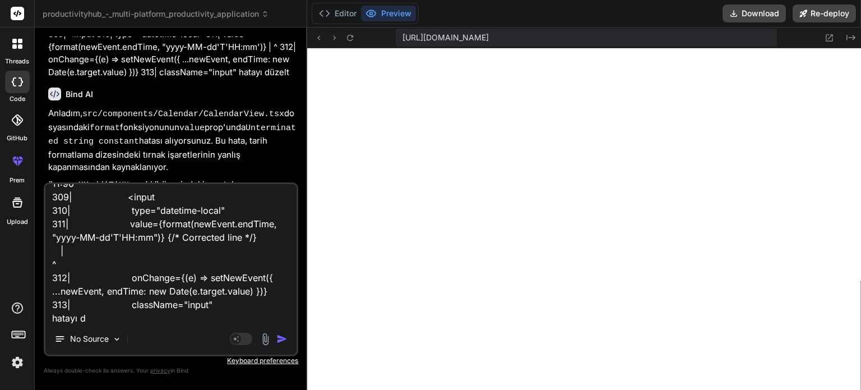
type textarea "x"
type textarea "[plugin:vite:react-babel] /home/u3uk0f35zsjjbn9cprh6fq9h0p4tm2-wnxx-xr1806j4/sr…"
type textarea "x"
type textarea "[plugin:vite:react-babel] /home/u3uk0f35zsjjbn9cprh6fq9h0p4tm2-wnxx-xr1806j4/sr…"
type textarea "x"
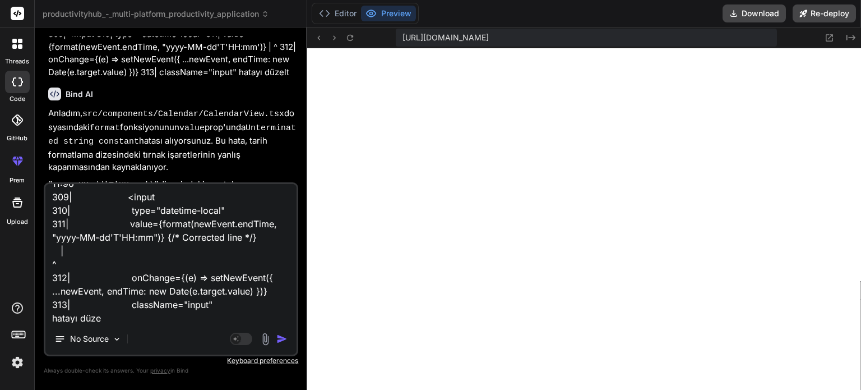
type textarea "[plugin:vite:react-babel] /home/u3uk0f35zsjjbn9cprh6fq9h0p4tm2-wnxx-xr1806j4/sr…"
type textarea "x"
type textarea "[plugin:vite:react-babel] /home/u3uk0f35zsjjbn9cprh6fq9h0p4tm2-wnxx-xr1806j4/sr…"
type textarea "x"
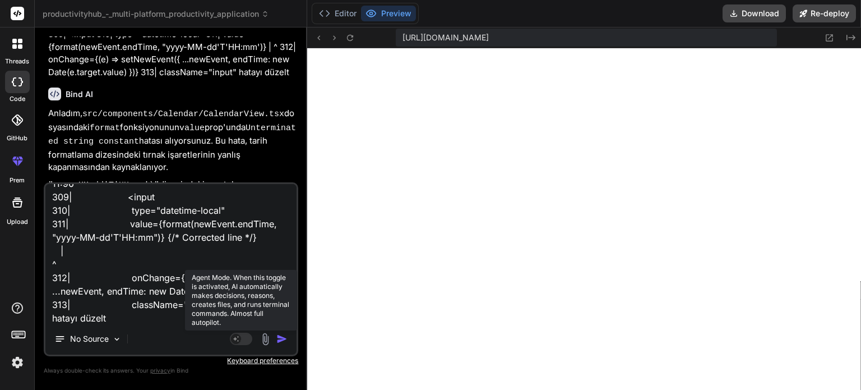
type textarea "[plugin:vite:react-babel] /home/u3uk0f35zsjjbn9cprh6fq9h0p4tm2-wnxx-xr1806j4/sr…"
click at [242, 339] on rect at bounding box center [241, 339] width 22 height 12
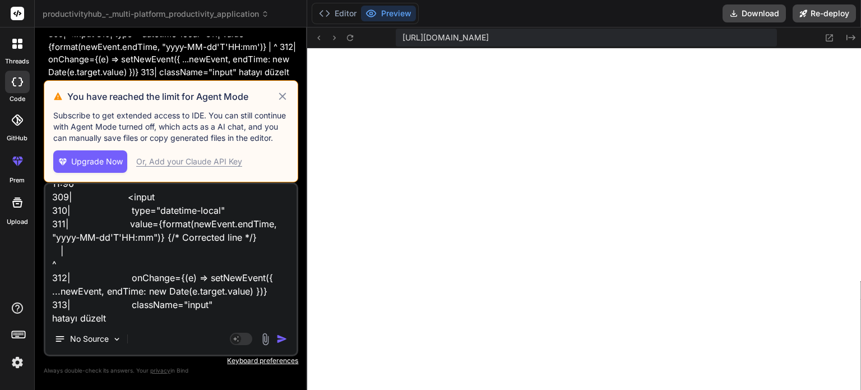
click at [283, 97] on icon at bounding box center [282, 96] width 7 height 7
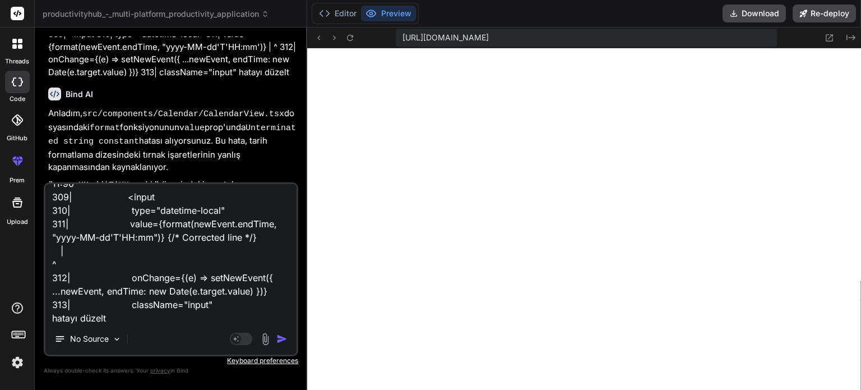
click at [283, 337] on img "button" at bounding box center [281, 338] width 11 height 11
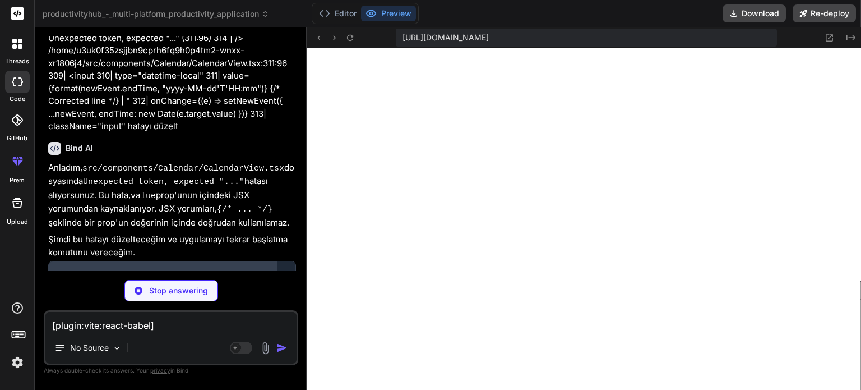
scroll to position [3099, 0]
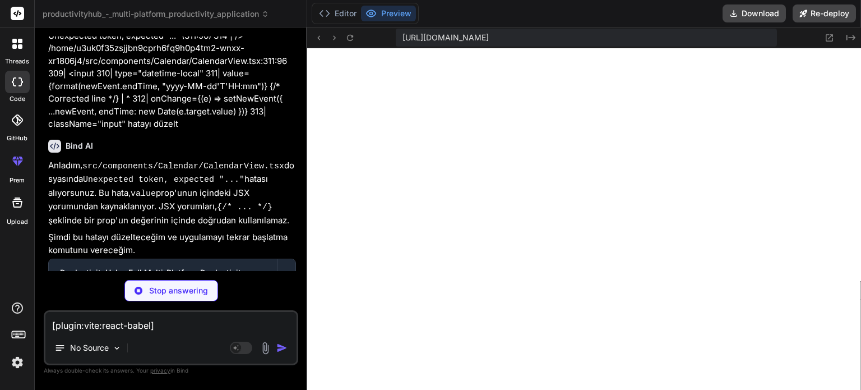
type textarea "x"
type textarea "</div> </div> )} </div> ); }"
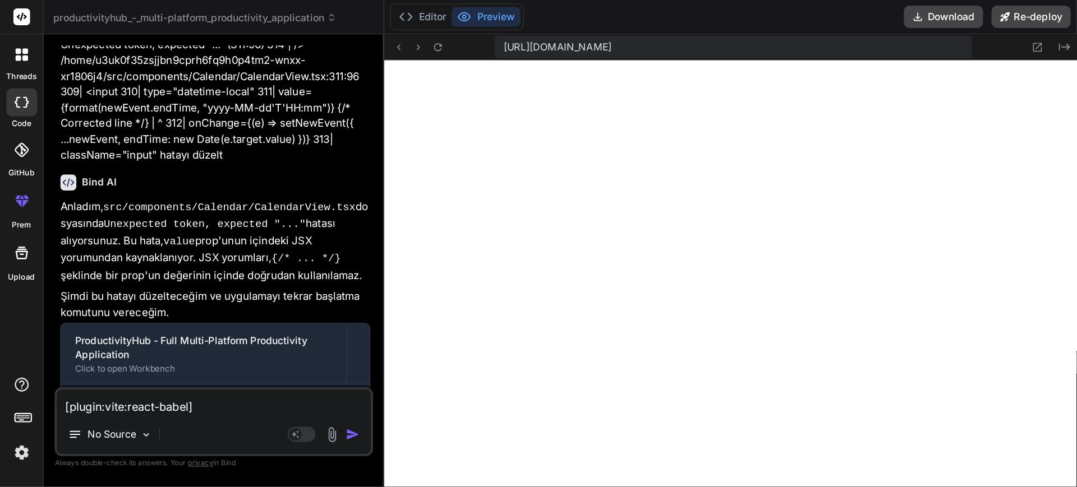
scroll to position [3359, 0]
type textarea "x"
type textarea ")} </div> ); }"
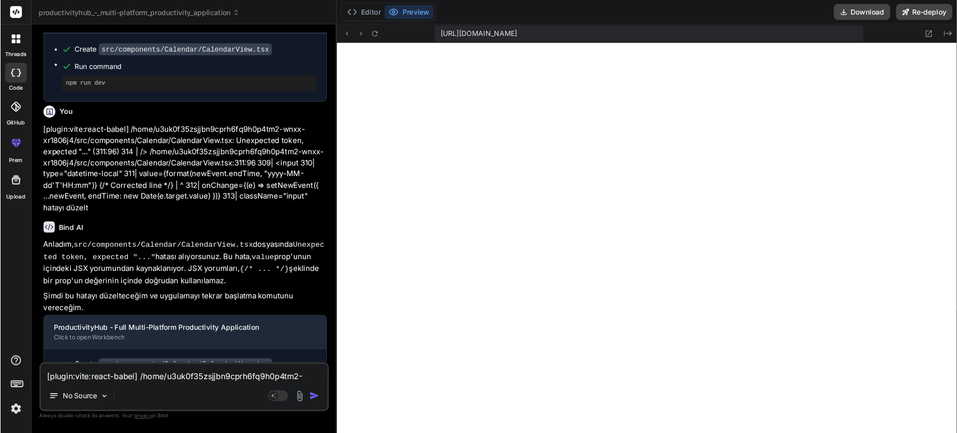
scroll to position [3068, 0]
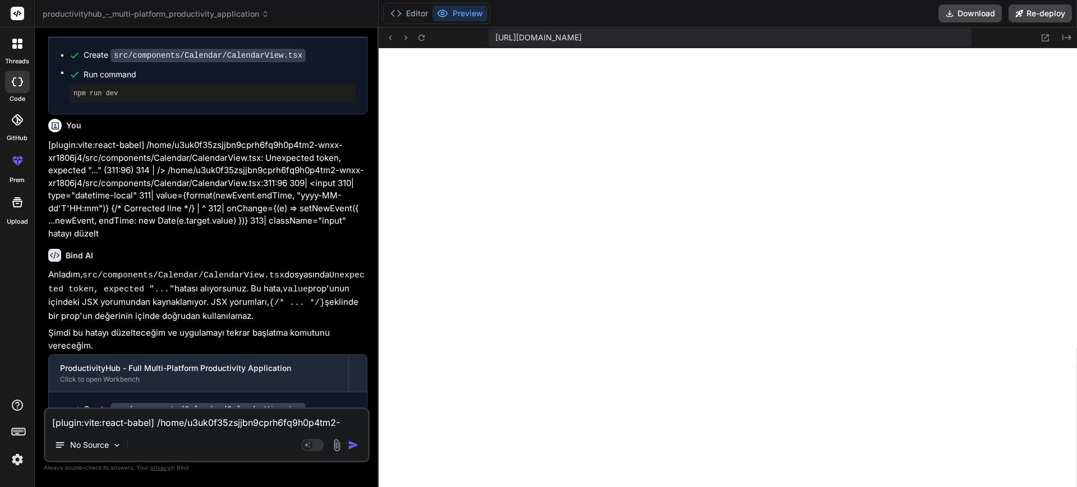
type textarea "x"
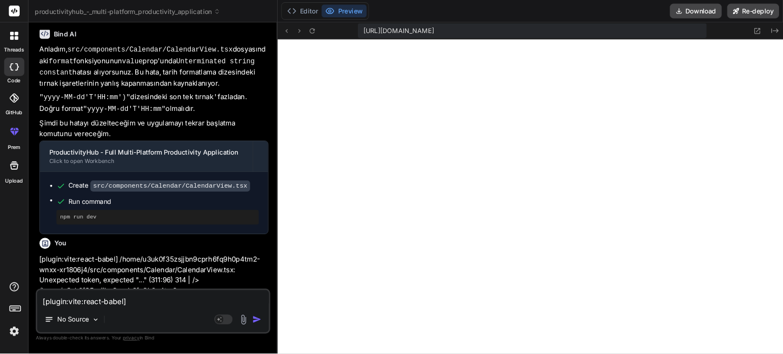
scroll to position [3213, 0]
type textarea "x"
type textarea "</div> </div> )} </div> ); }"
type textarea "x"
type textarea "</div> </div> )} </div> ); }"
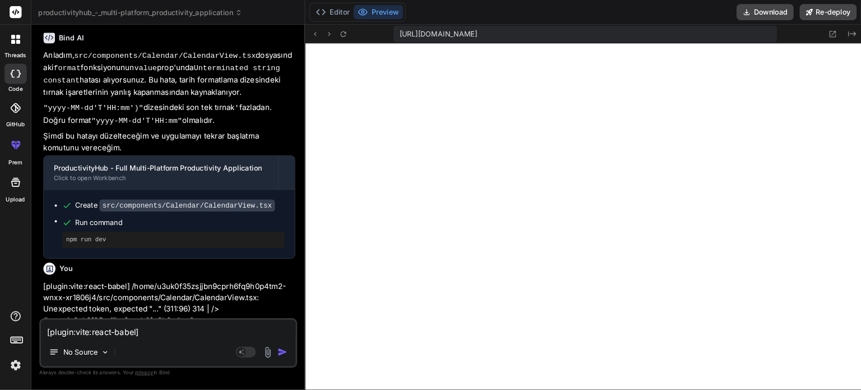
scroll to position [3552, 0]
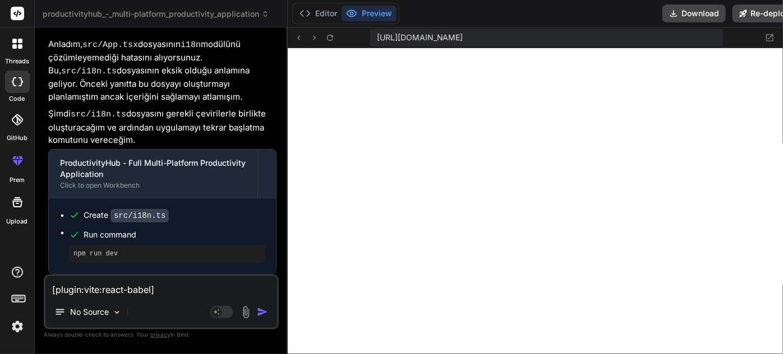
type textarea "x"
type textarea "</div> </div> )} </div> ); }"
type textarea "x"
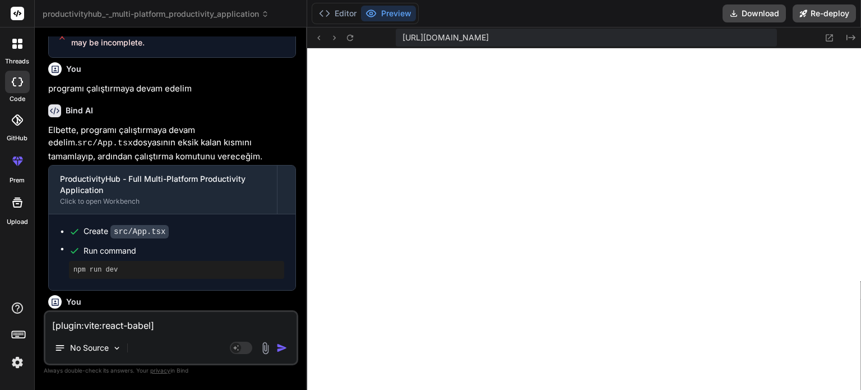
scroll to position [1700, 0]
